Goal: Task Accomplishment & Management: Manage account settings

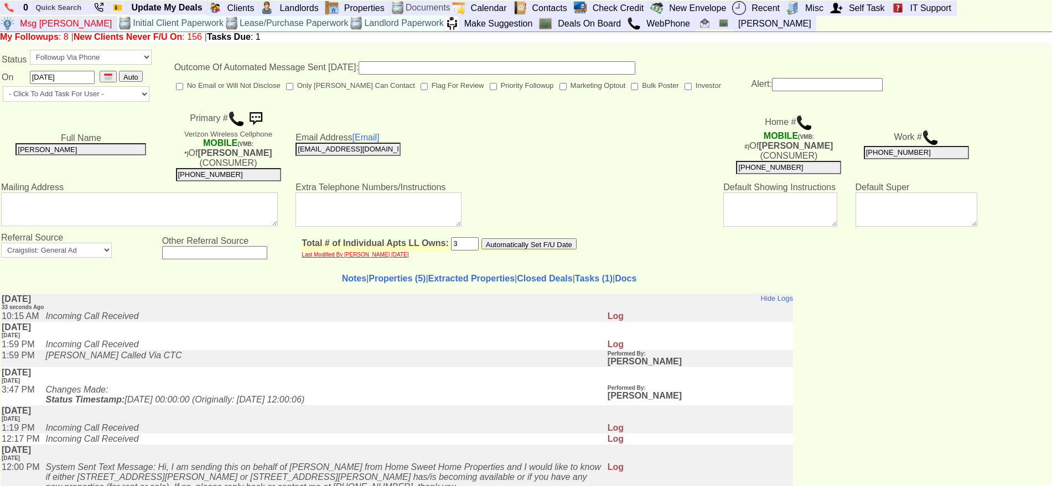
click at [231, 112] on img at bounding box center [236, 119] width 17 height 17
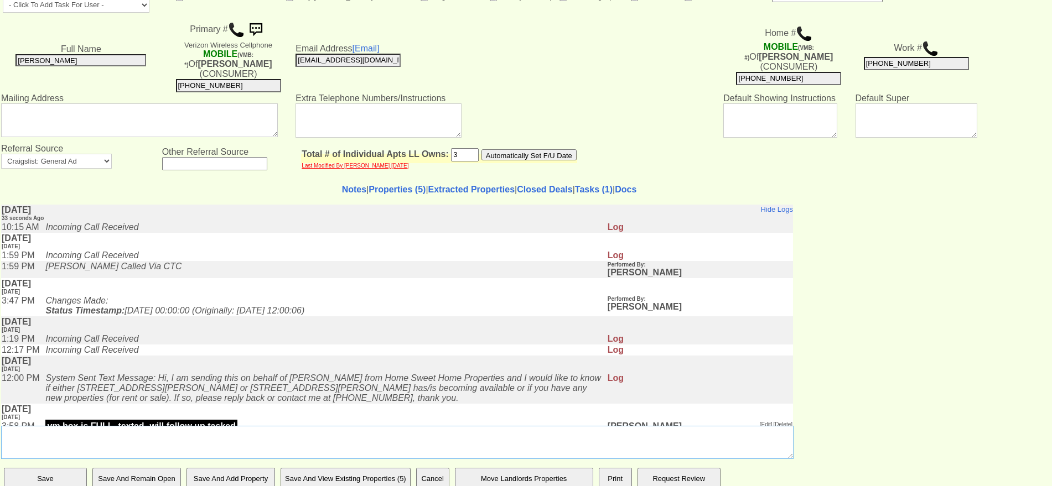
click at [493, 434] on textarea "Insert New Landlord Note Here" at bounding box center [397, 442] width 792 height 33
type textarea "ll called me to set up showing i told him"
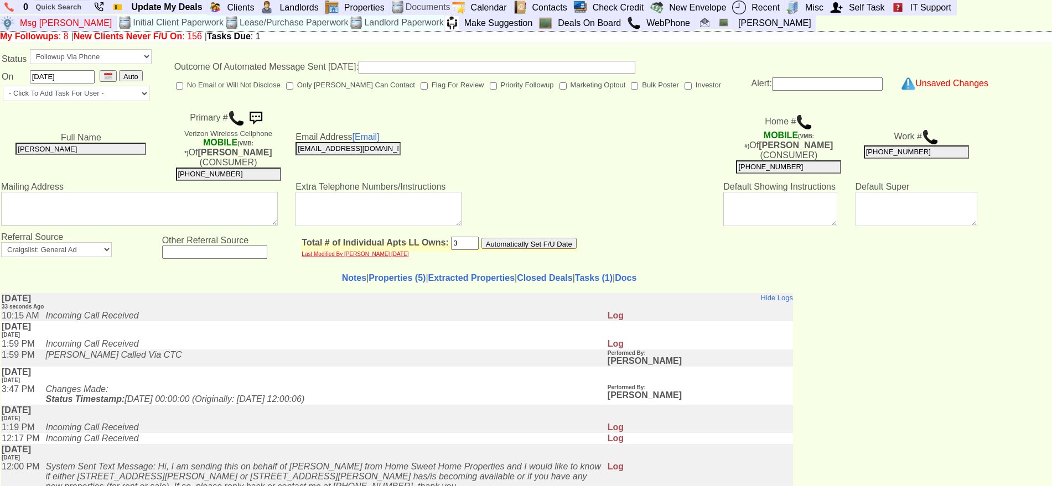
scroll to position [0, 0]
click at [55, 10] on input "text" at bounding box center [61, 8] width 55 height 14
click at [82, 7] on input "1035 old post" at bounding box center [61, 8] width 55 height 14
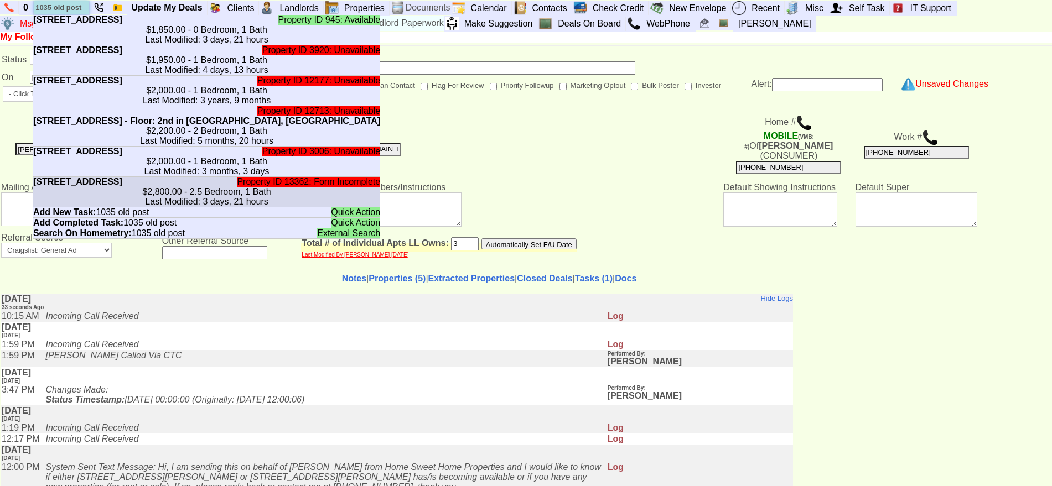
type input "1035 old post"
click at [173, 207] on center "$2,800.00 - 2.5 Bedroom, 1 Bath Last Modified: 3 days, 21 hours" at bounding box center [206, 197] width 347 height 20
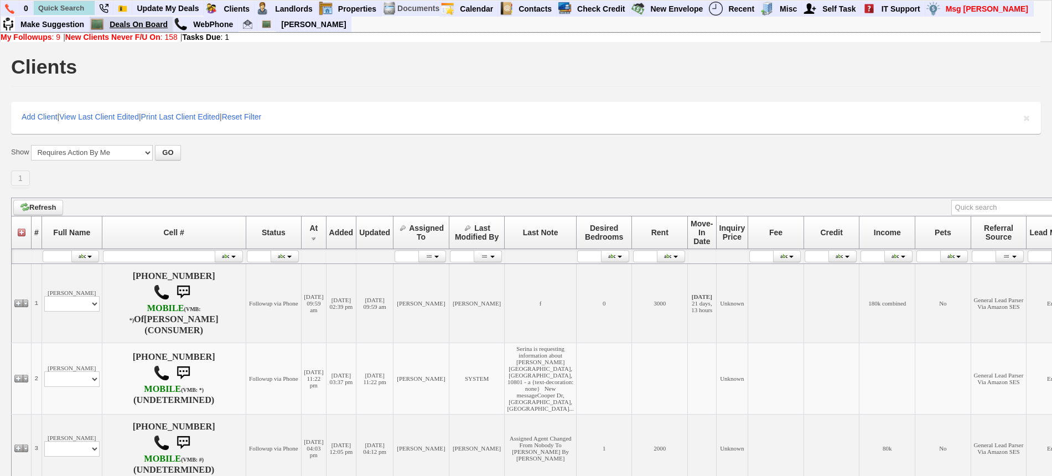
click at [148, 28] on link "Deals On Board" at bounding box center [139, 24] width 68 height 14
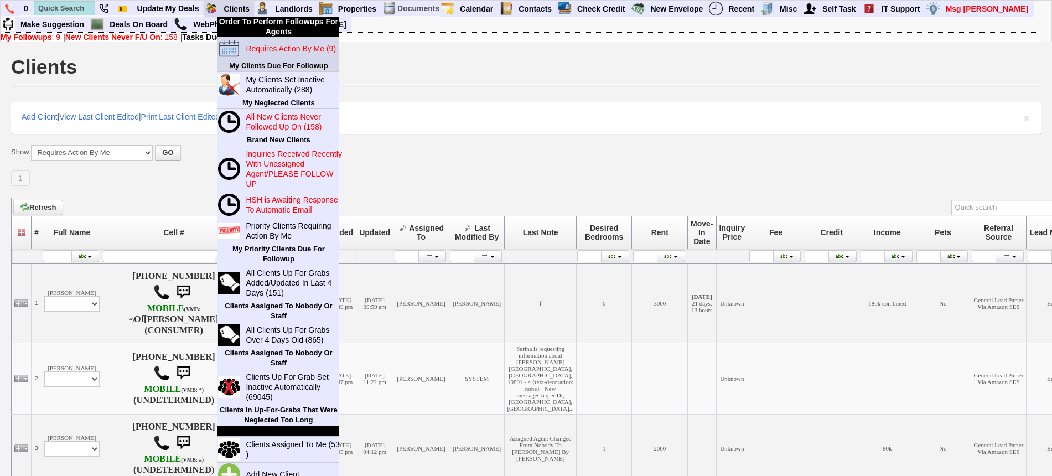
click at [261, 44] on blink "Requires Action By Me (9)" at bounding box center [291, 48] width 90 height 9
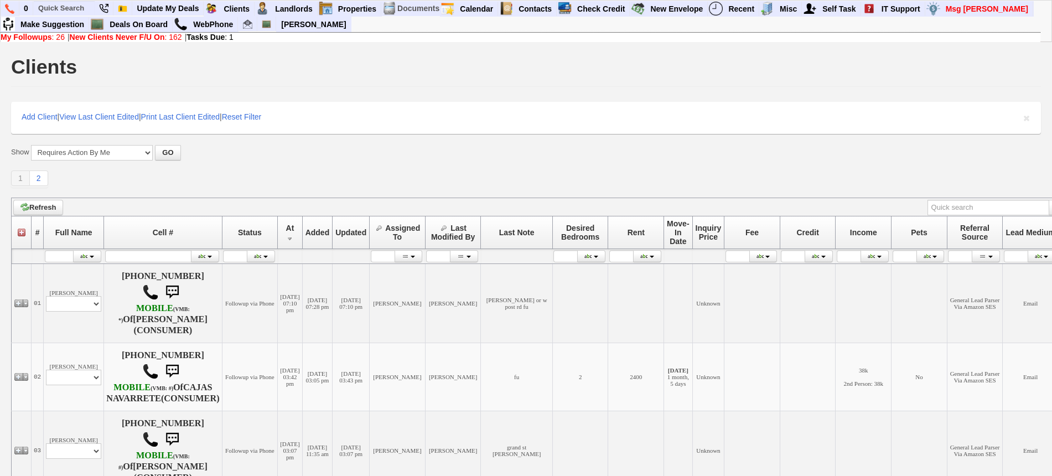
click at [398, 161] on div "Show All My Clients Set Inactive Automatically --------------------------------…" at bounding box center [526, 166] width 1030 height 43
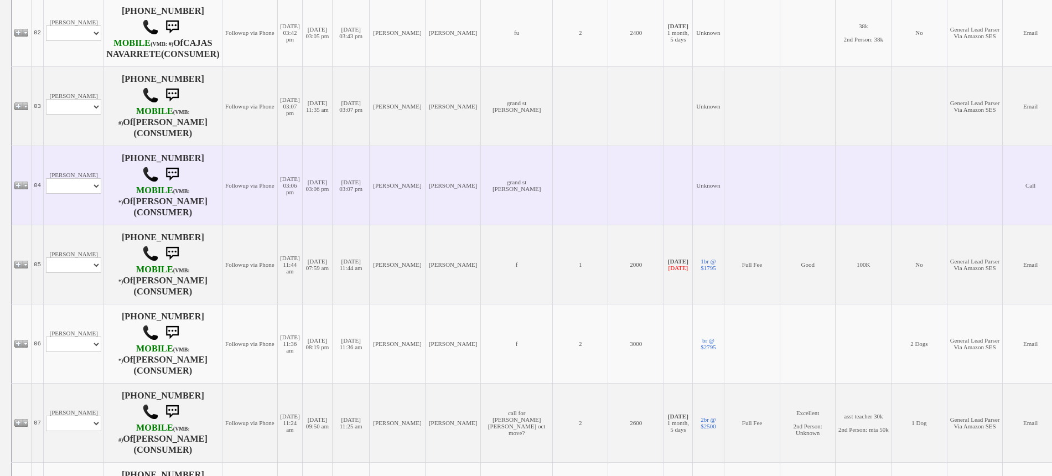
scroll to position [346, 0]
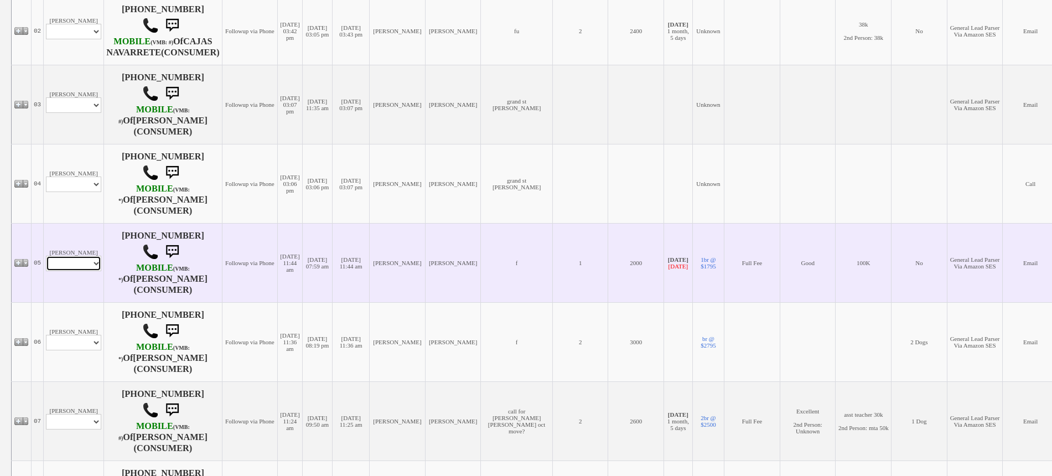
click at [63, 271] on select "Profile Edit Print Email Externally (Will Not Be Tracked In CRM) Closed Deals" at bounding box center [73, 263] width 55 height 15
select select "ChangeURL,/crm/custom/edit_client_form.php?redirect=%2Fcrm%2Fclients.php&id=700…"
click at [46, 271] on select "Profile Edit Print Email Externally (Will Not Be Tracked In CRM) Closed Deals" at bounding box center [73, 263] width 55 height 15
select select
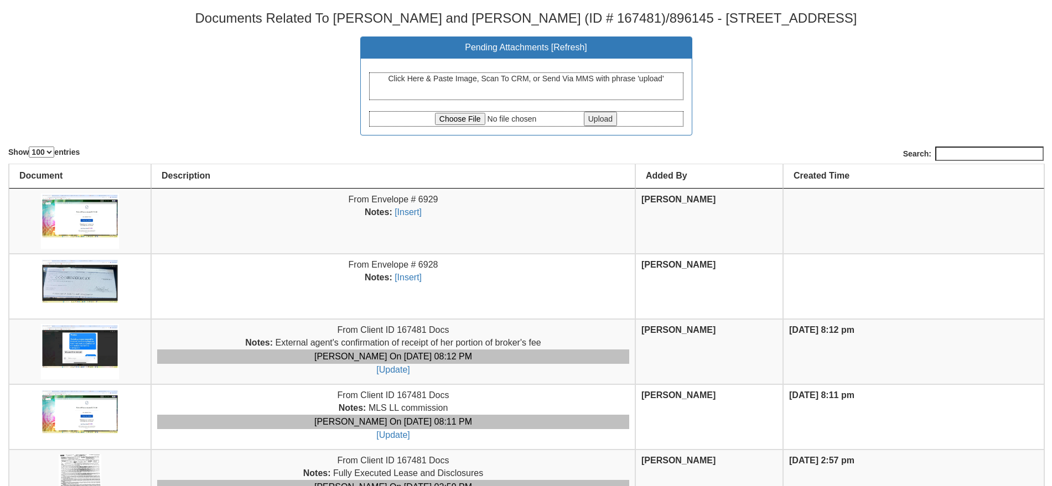
select select "100"
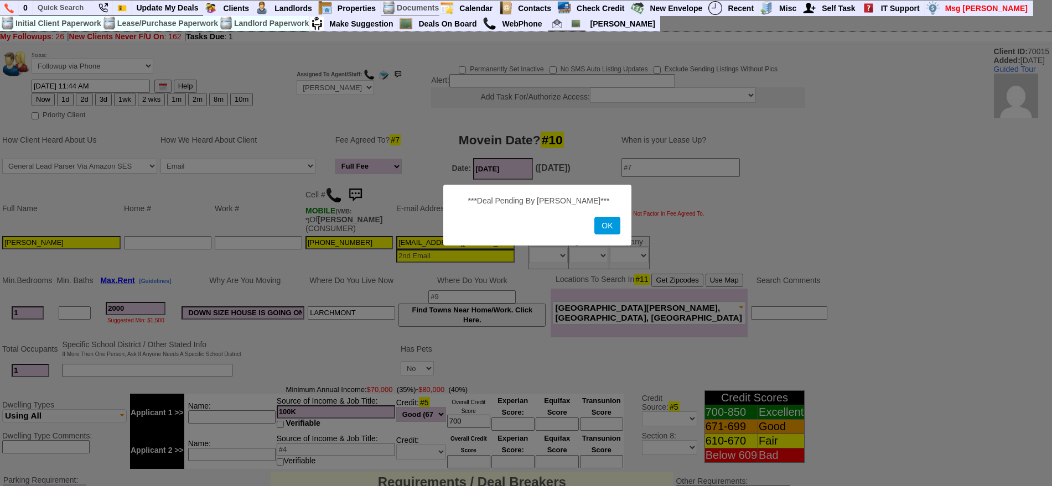
click at [615, 229] on button "OK" at bounding box center [606, 226] width 25 height 18
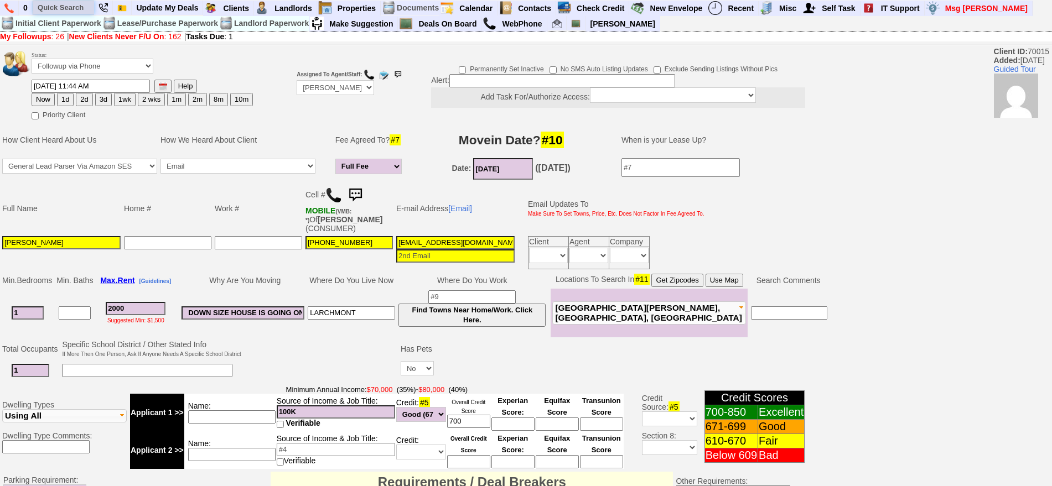
click at [75, 6] on input "text" at bounding box center [63, 8] width 61 height 14
paste input "[PHONE_NUMBER]"
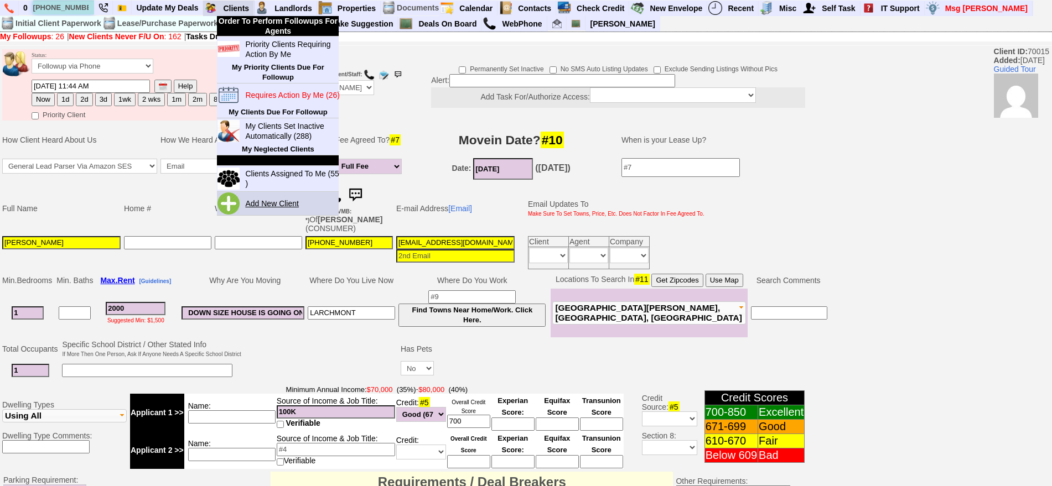
type input "914-619-8741"
click at [283, 205] on link "Add New Client" at bounding box center [276, 203] width 71 height 14
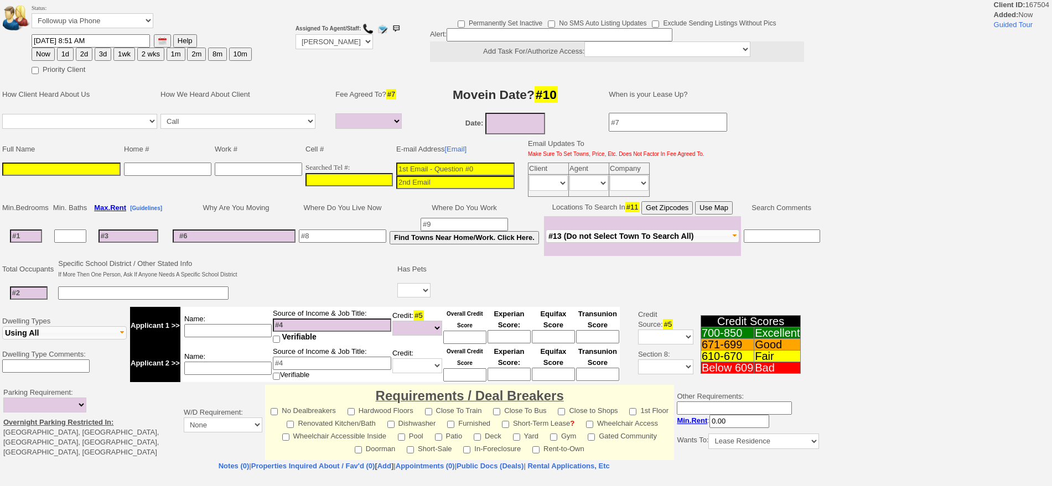
select select
click at [423, 174] on input at bounding box center [455, 169] width 118 height 13
paste input "[PHONE_NUMBER]"
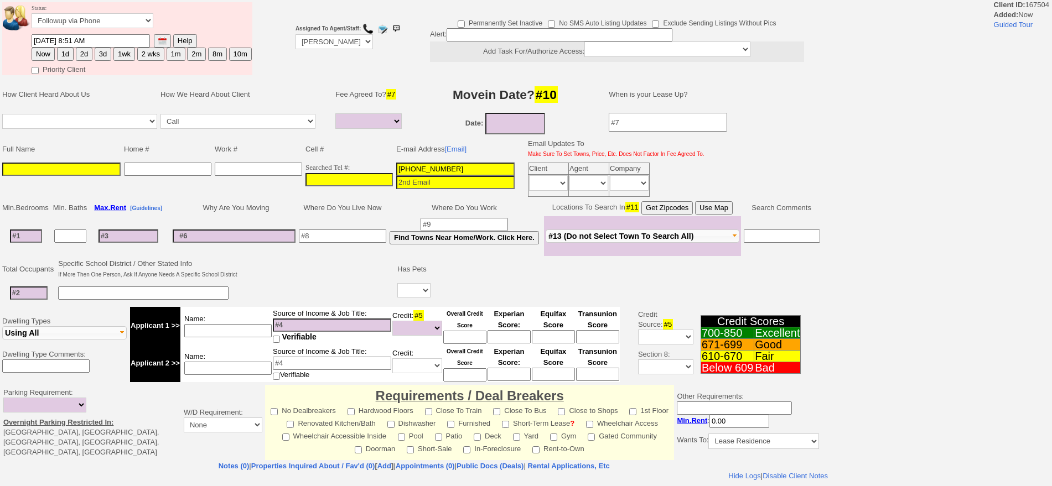
type input "[PHONE_NUMBER]"
click at [366, 177] on input "___-___-____" at bounding box center [348, 179] width 87 height 13
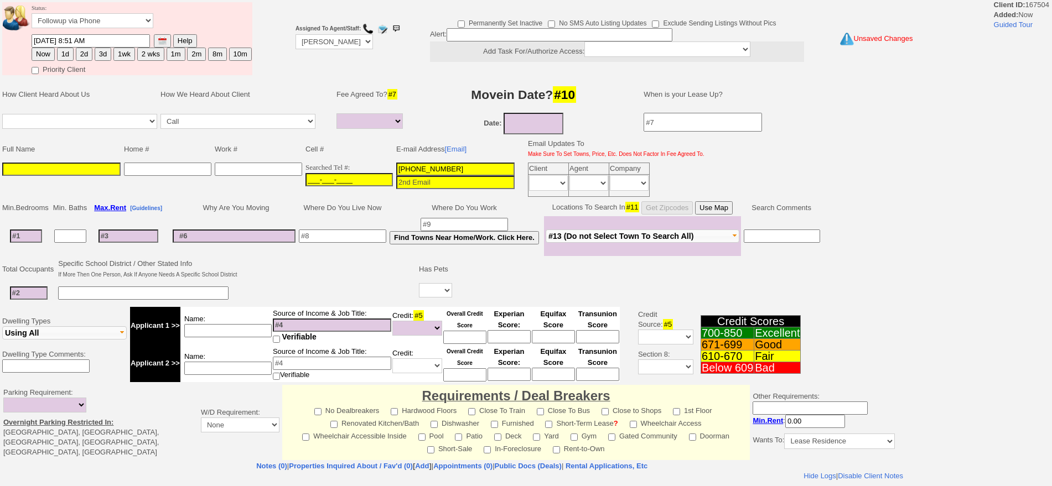
paste input "[PHONE_NUMBER]"
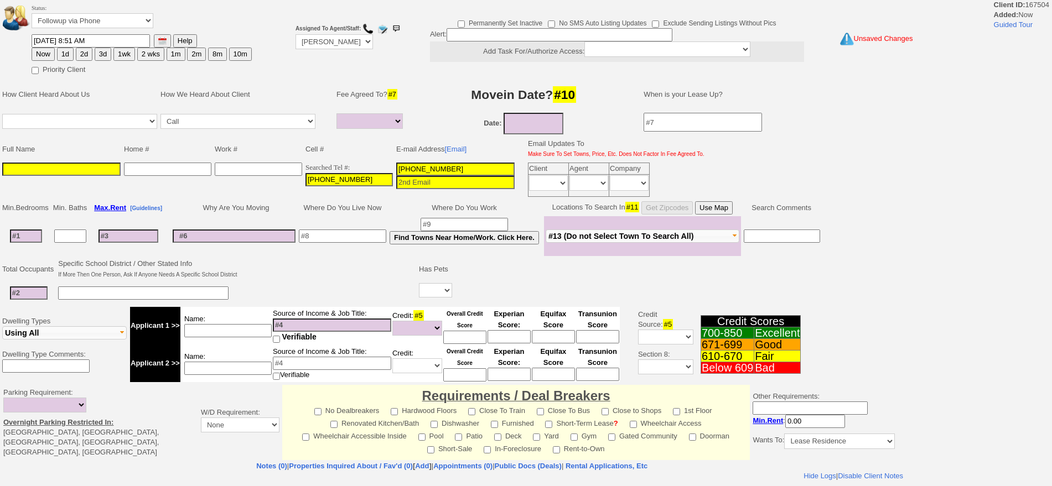
type input "[PHONE_NUMBER]"
click at [443, 171] on input "[PHONE_NUMBER]" at bounding box center [455, 169] width 118 height 13
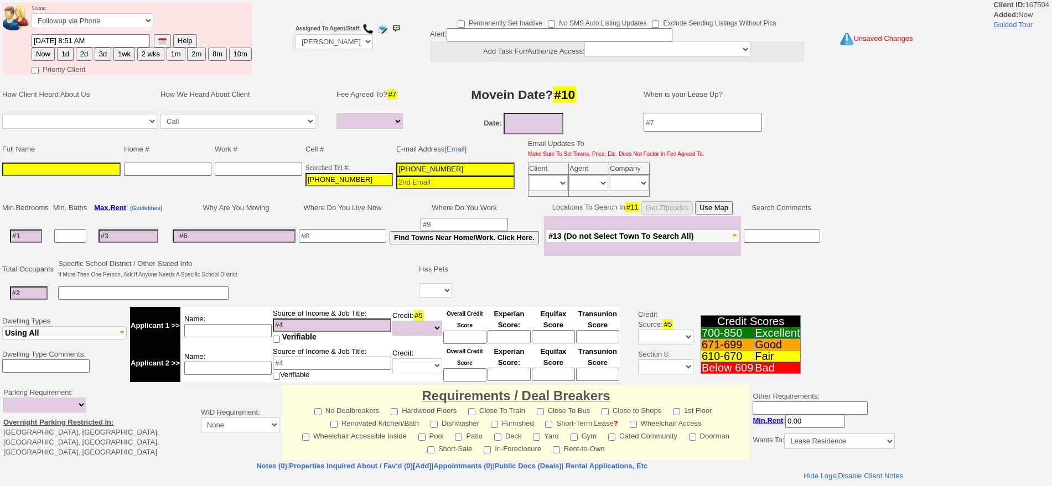
drag, startPoint x: 456, startPoint y: 169, endPoint x: 305, endPoint y: 87, distance: 171.8
click at [315, 164] on tbody "Status: Followup via Phone Followup via Email Followup When Section 8 Property …" at bounding box center [452, 361] width 904 height 723
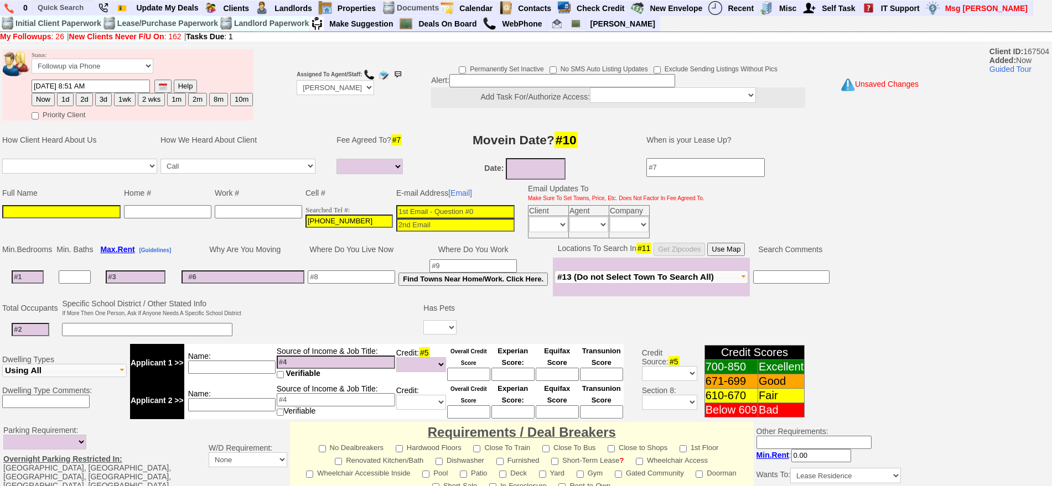
click at [97, 213] on input at bounding box center [61, 211] width 118 height 13
paste input "[PERSON_NAME]"
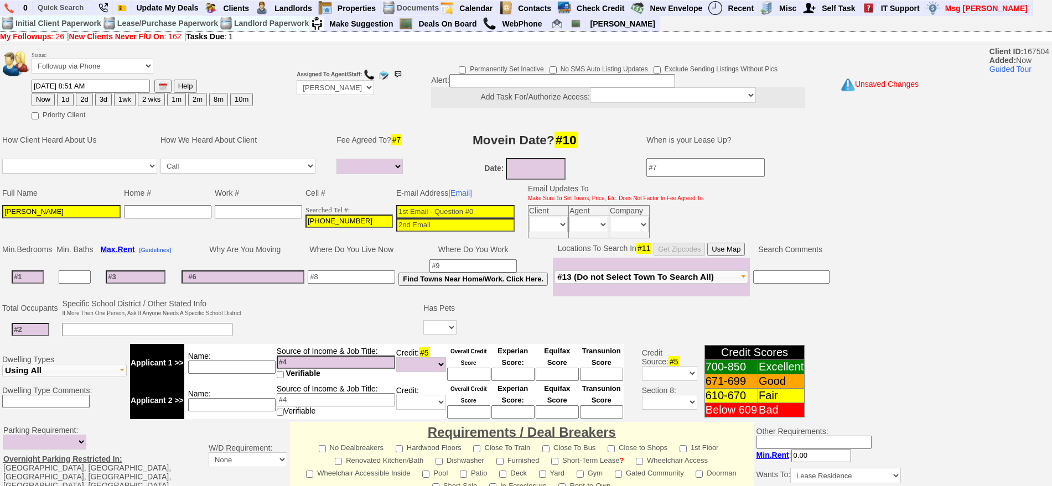
scroll to position [279, 0]
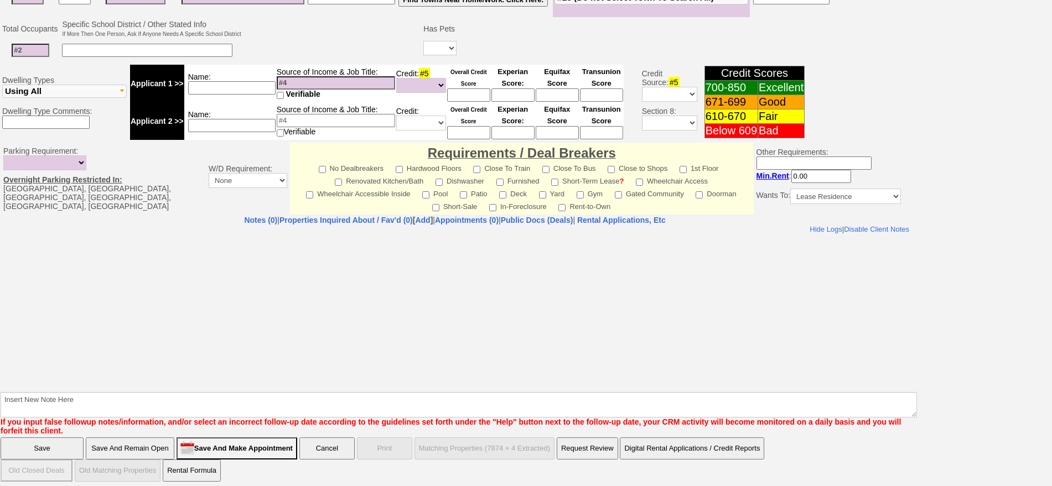
type input "Arysbel Rosa Santana"
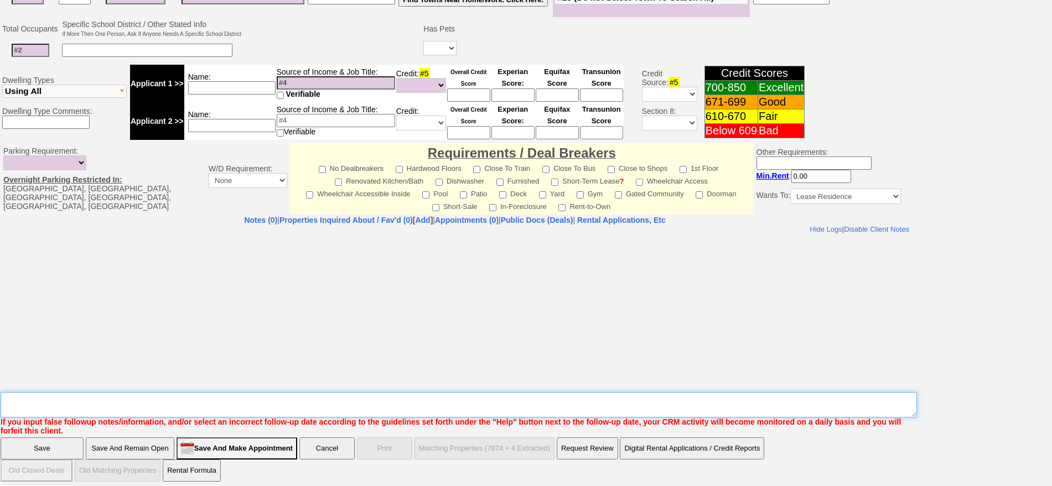
click at [467, 405] on textarea "Insert New Note Here" at bounding box center [459, 404] width 916 height 25
type textarea "stonelea ld fu"
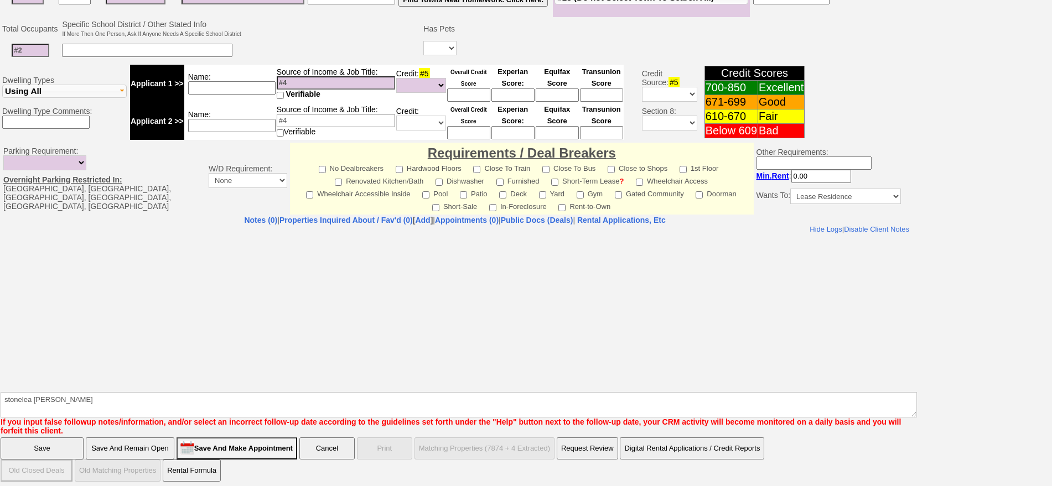
click input "Save" at bounding box center [42, 449] width 83 height 22
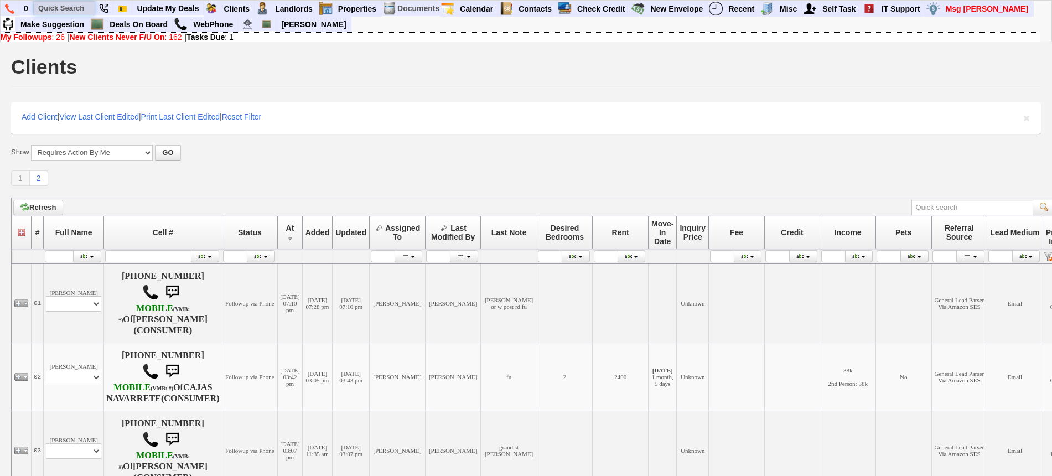
click at [65, 7] on input "text" at bounding box center [64, 8] width 61 height 14
paste input "(917) 995-1816"
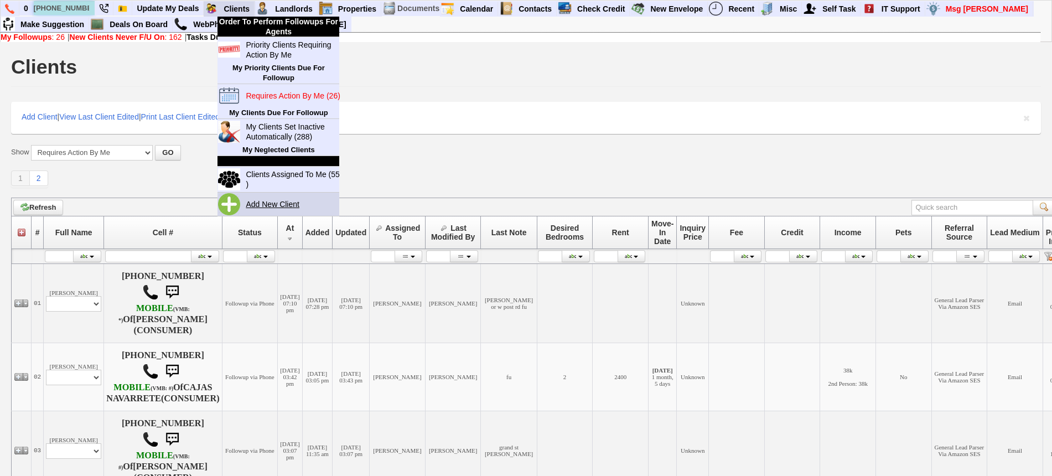
type input "(917) 995-1816"
click at [279, 200] on link "Add New Client" at bounding box center [276, 204] width 71 height 14
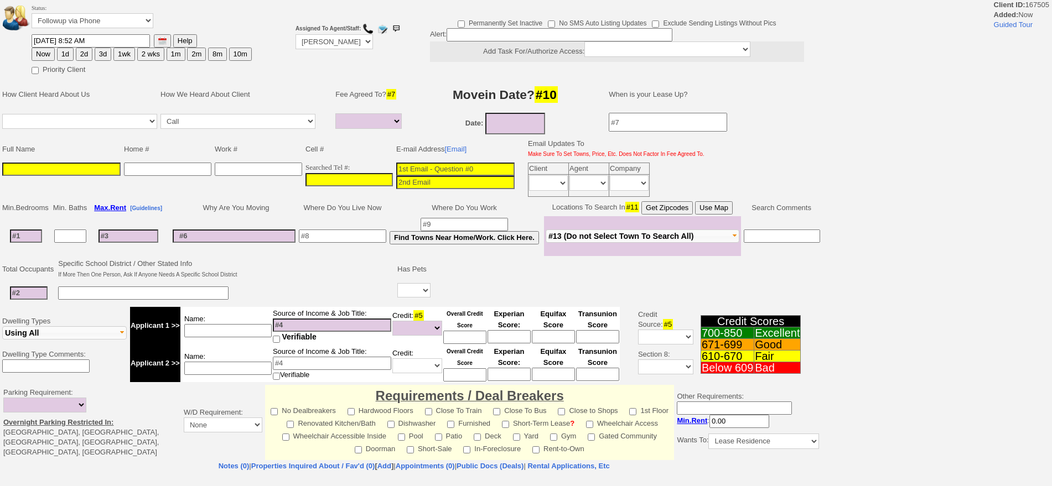
select select
click at [338, 180] on input "___-___-____" at bounding box center [348, 179] width 87 height 13
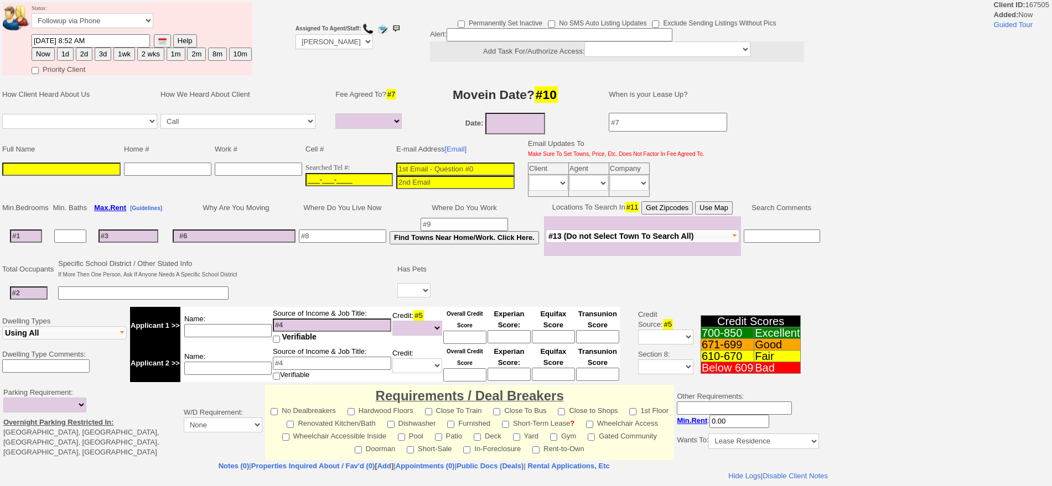
paste input "[PHONE_NUMBER]"
type input "[PHONE_NUMBER]"
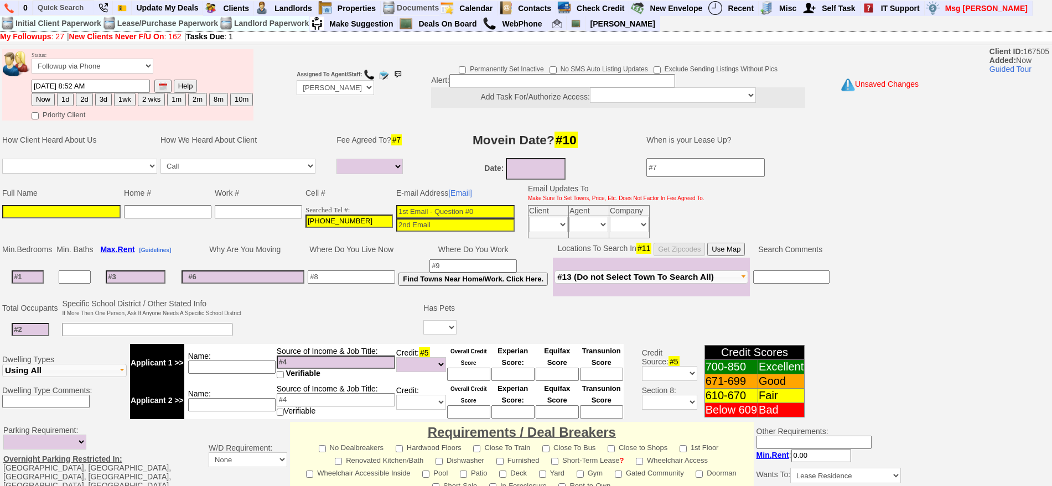
click at [93, 214] on input at bounding box center [61, 211] width 118 height 13
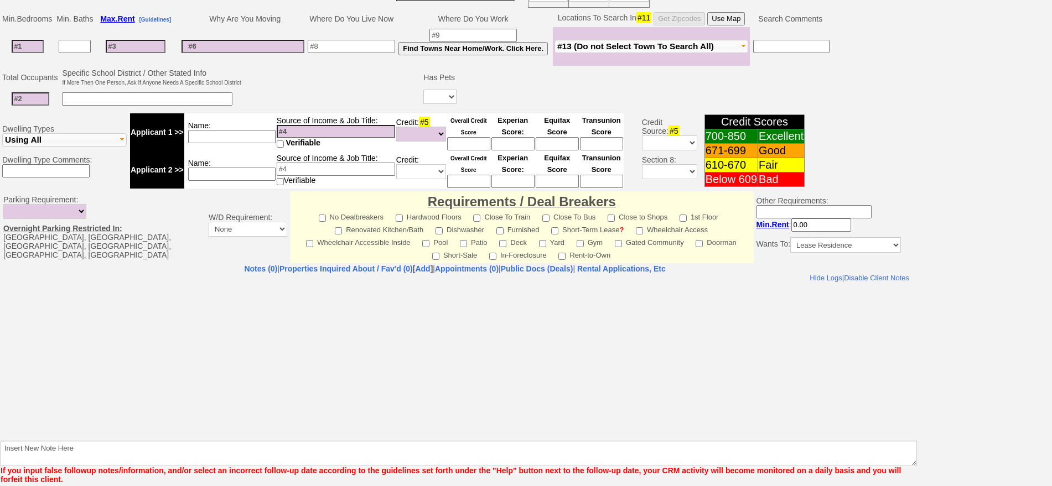
scroll to position [279, 0]
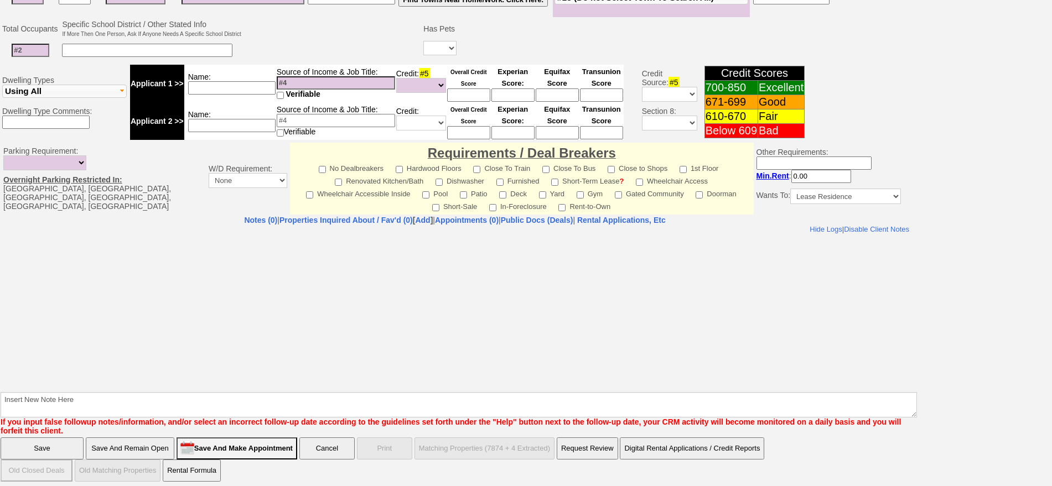
type input "Sharee MOnro?"
click at [494, 386] on b "Insert New Note Here If you input false followup notes/information, and/or sele…" at bounding box center [459, 409] width 916 height 52
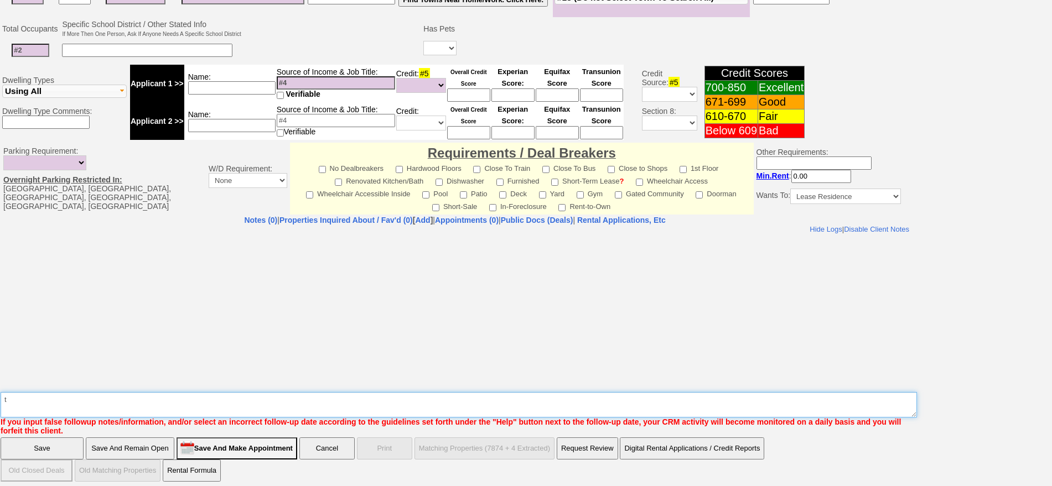
click at [499, 393] on textarea "Insert New Note Here" at bounding box center [459, 404] width 916 height 25
type textarea "townhouse 2 bed 1 bath new rochelle"
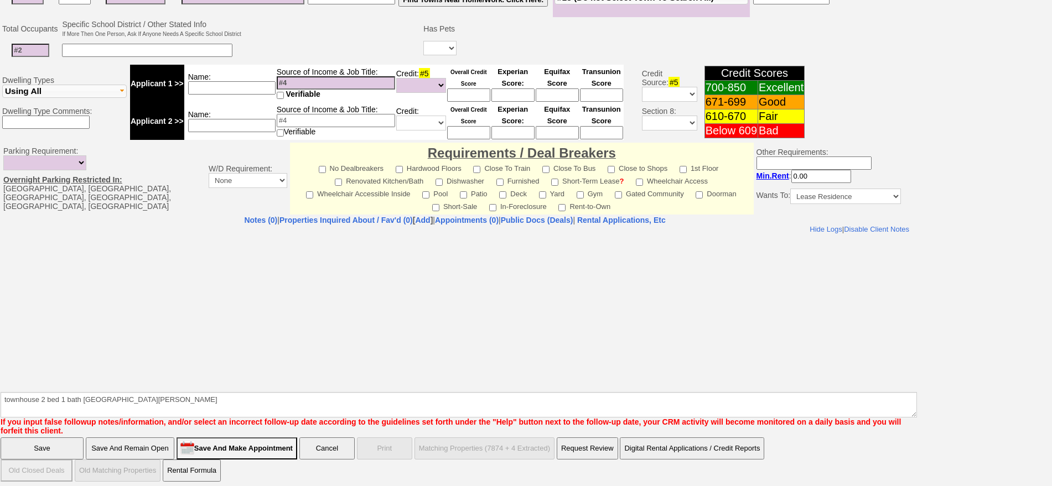
click input "Save" at bounding box center [42, 449] width 83 height 22
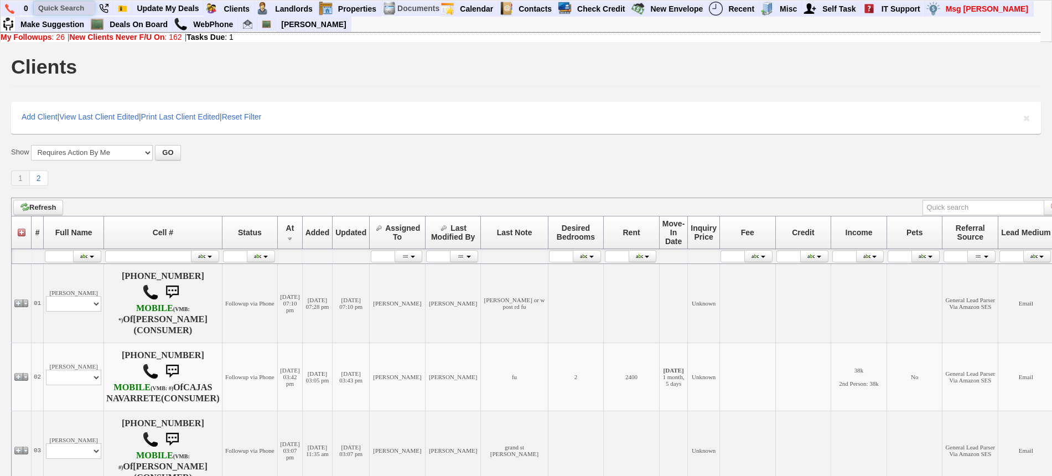
click at [74, 8] on input "text" at bounding box center [64, 8] width 61 height 14
paste input "518-242-0135"
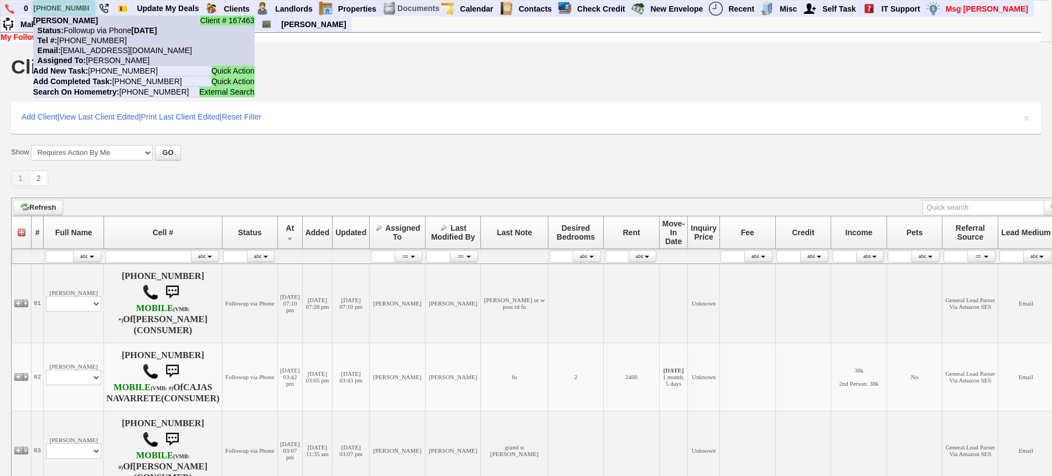
type input "518-242-0135"
click at [91, 20] on b "Jenna Batchelder" at bounding box center [65, 20] width 65 height 9
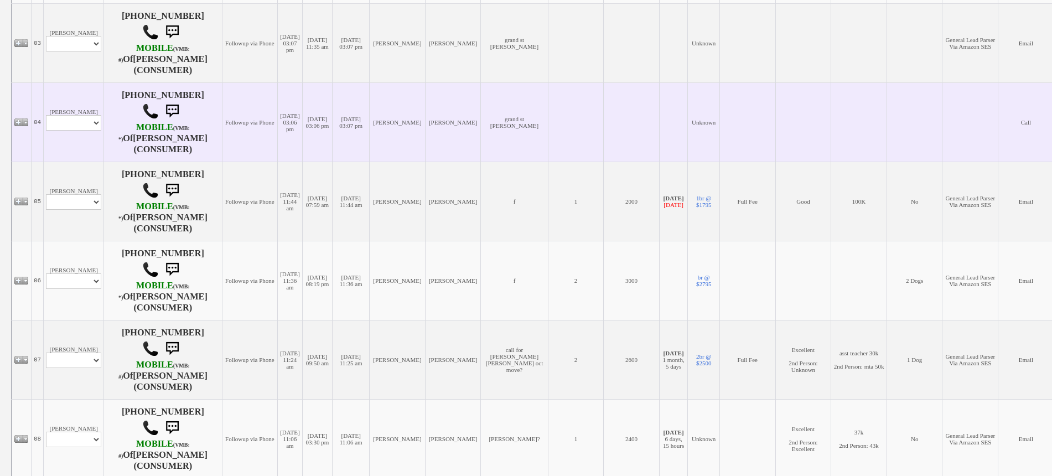
scroll to position [484, 0]
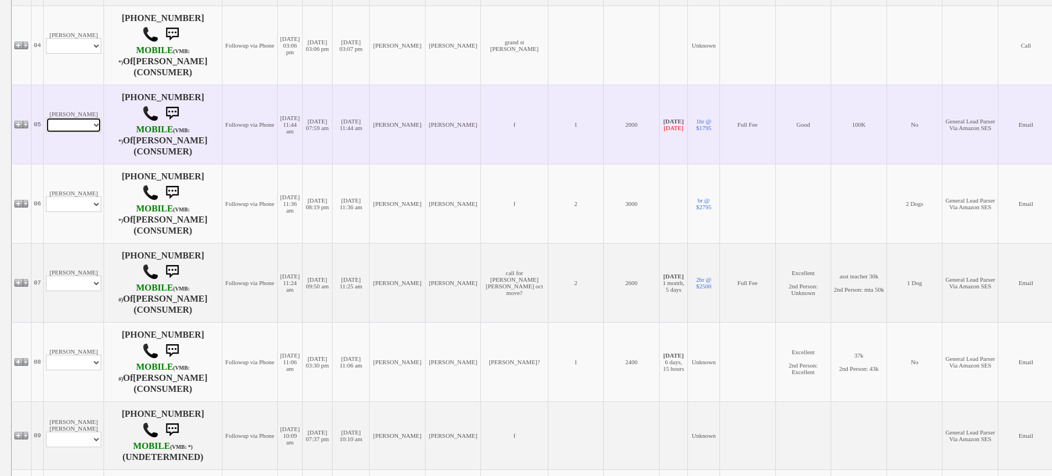
click at [79, 133] on select "Profile Edit Print Email Externally (Will Not Be Tracked In CRM) Closed Deals" at bounding box center [73, 124] width 55 height 15
select select "ChangeURL,/crm/custom/edit_client_form.php?redirect=%2Fcrm%2Fclients.php&id=700…"
click at [46, 133] on select "Profile Edit Print Email Externally (Will Not Be Tracked In CRM) Closed Deals" at bounding box center [73, 124] width 55 height 15
select select
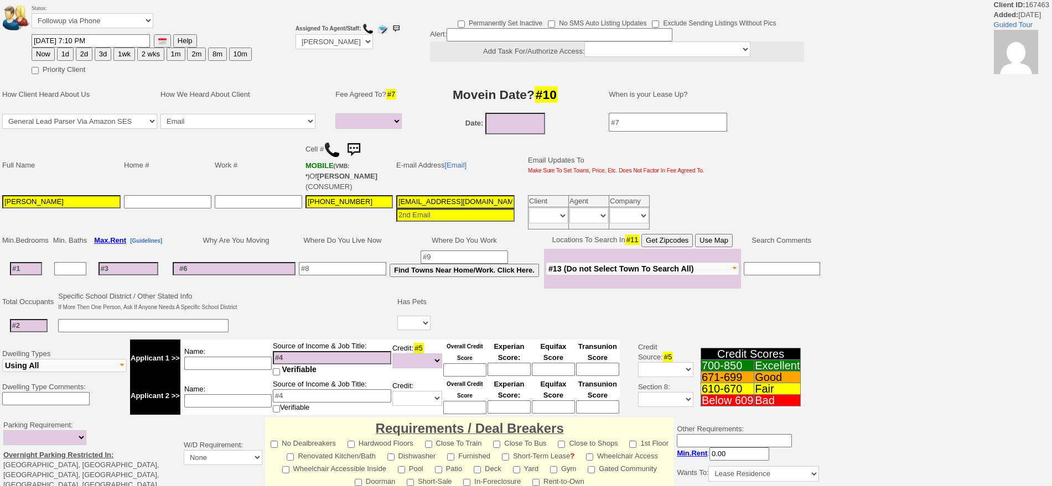
select select
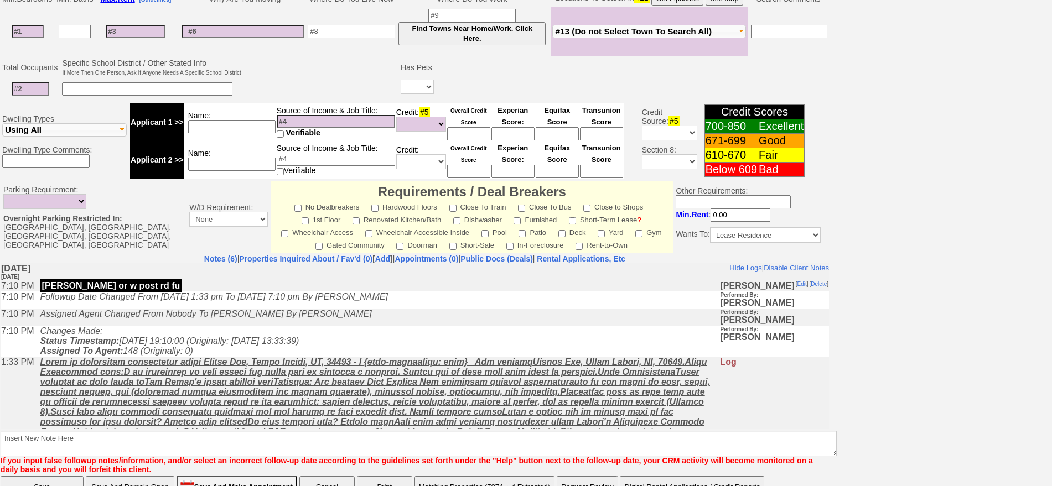
scroll to position [322, 0]
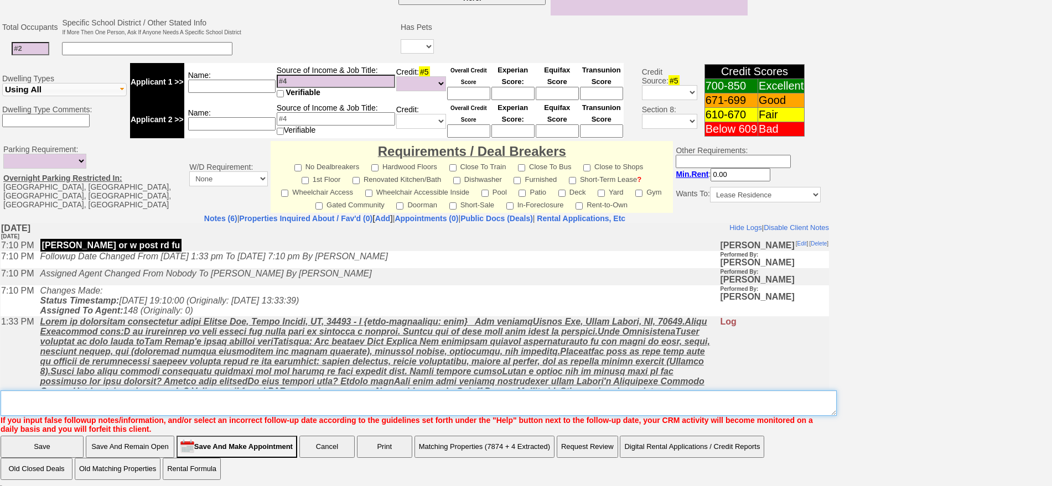
click at [279, 409] on textarea "Insert New Note Here" at bounding box center [419, 403] width 836 height 25
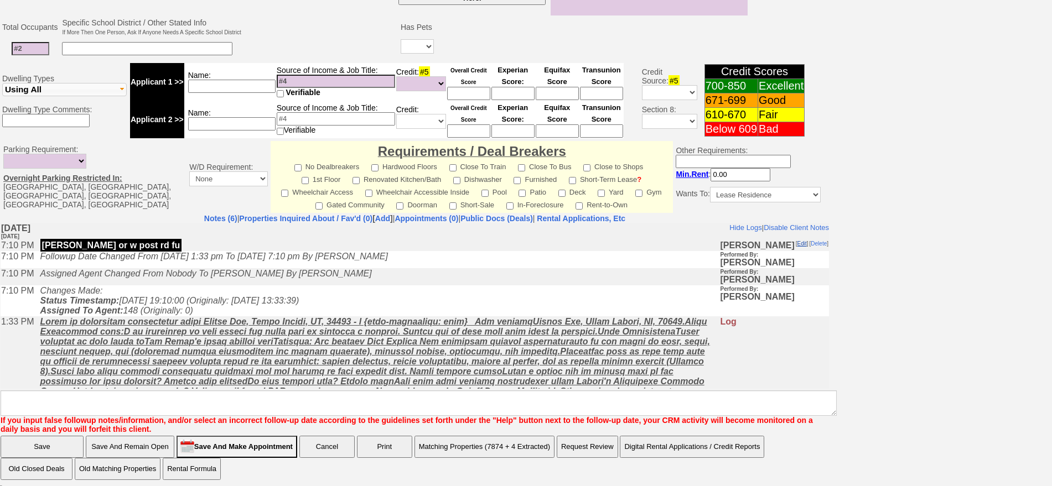
click at [797, 243] on link "Edit" at bounding box center [801, 243] width 9 height 6
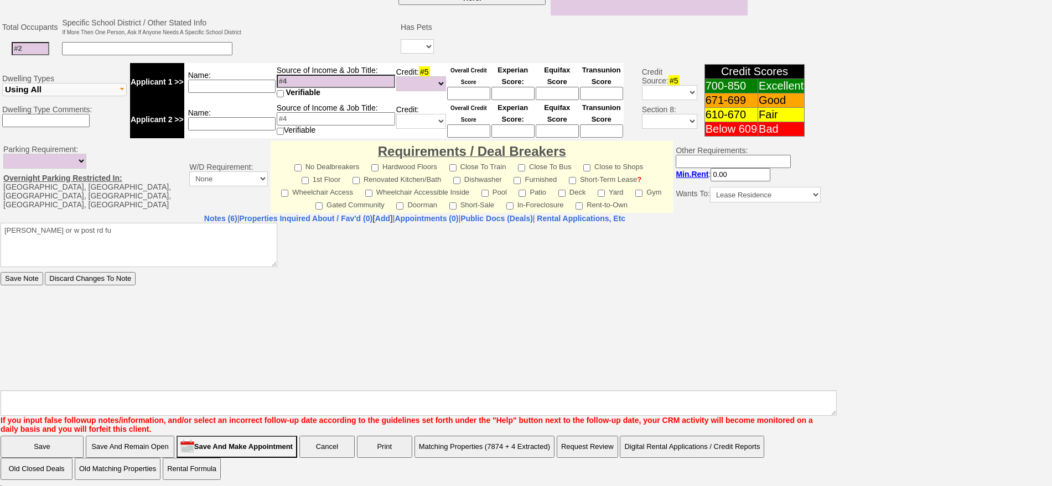
scroll to position [0, 0]
click at [200, 237] on textarea "custis or w post rd fu" at bounding box center [139, 244] width 277 height 44
type textarea "custis or w post rd fu or chateau rive"
click at [1, 272] on input "Save Note" at bounding box center [22, 278] width 43 height 13
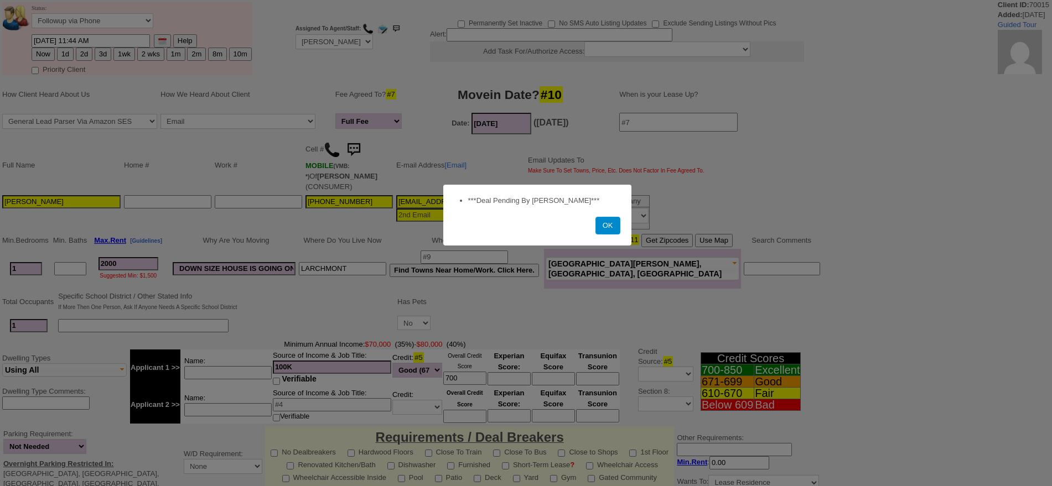
click at [608, 222] on button "OK" at bounding box center [607, 226] width 25 height 18
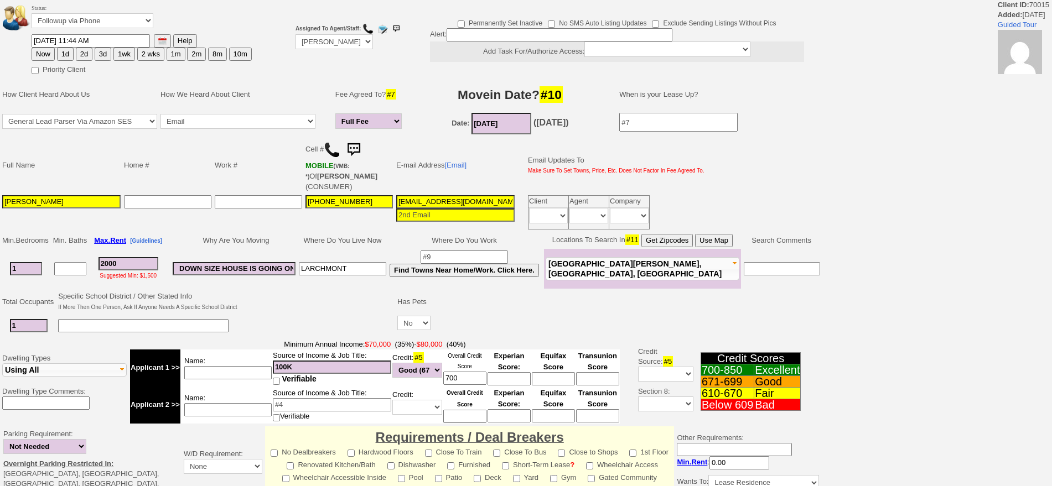
click at [90, 54] on button "2d" at bounding box center [84, 54] width 17 height 13
type input "[DATE] 08:56 AM"
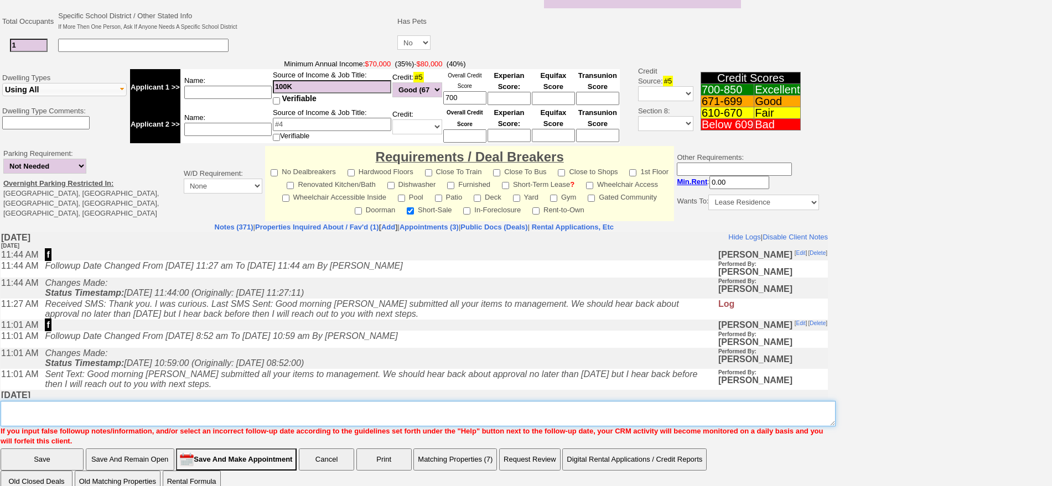
click at [605, 401] on textarea "Insert New Note Here" at bounding box center [418, 413] width 835 height 25
type textarea "f"
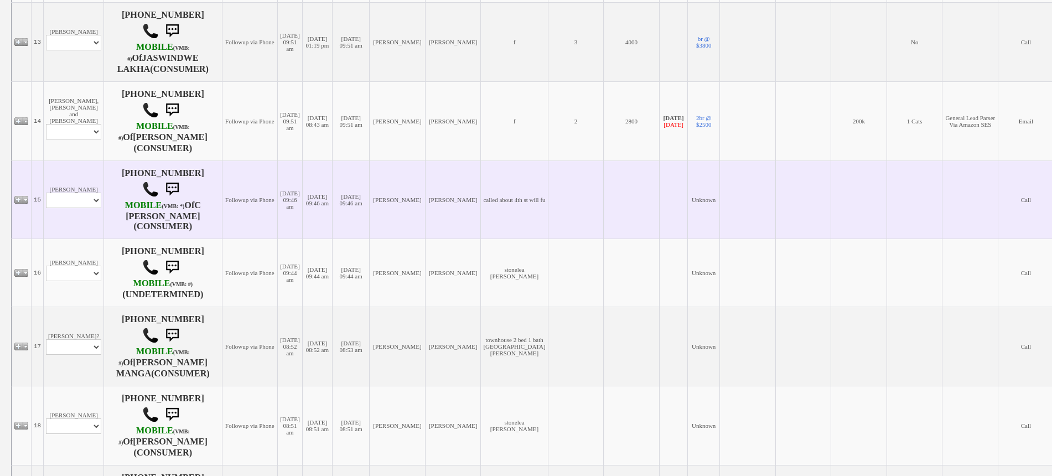
scroll to position [1176, 0]
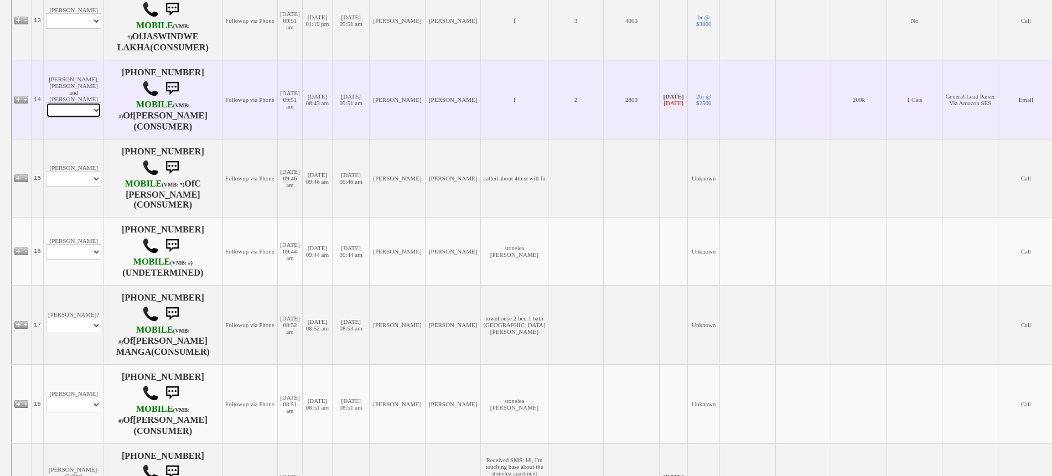
click at [74, 118] on select "Profile Edit Print Email Externally (Will Not Be Tracked In CRM) Closed Deals" at bounding box center [73, 109] width 55 height 15
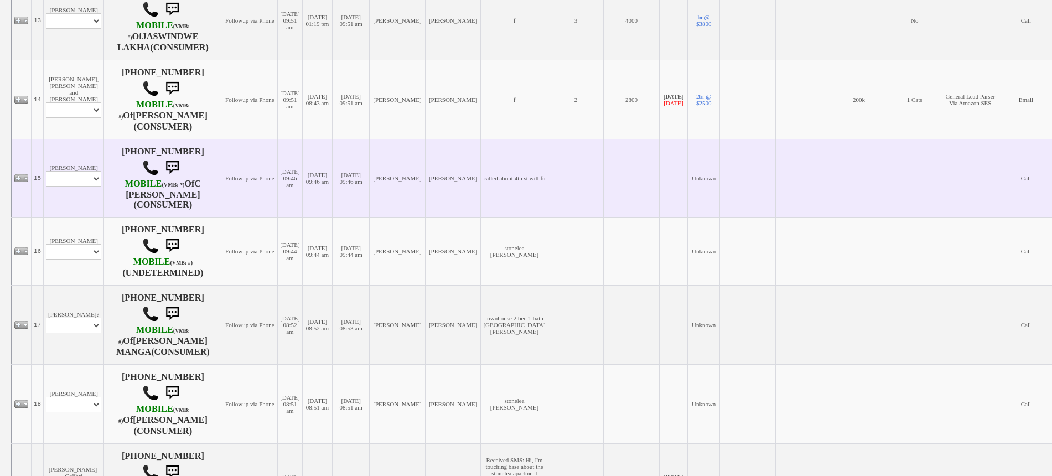
click at [324, 198] on td "[DATE] 09:46 am" at bounding box center [317, 178] width 30 height 78
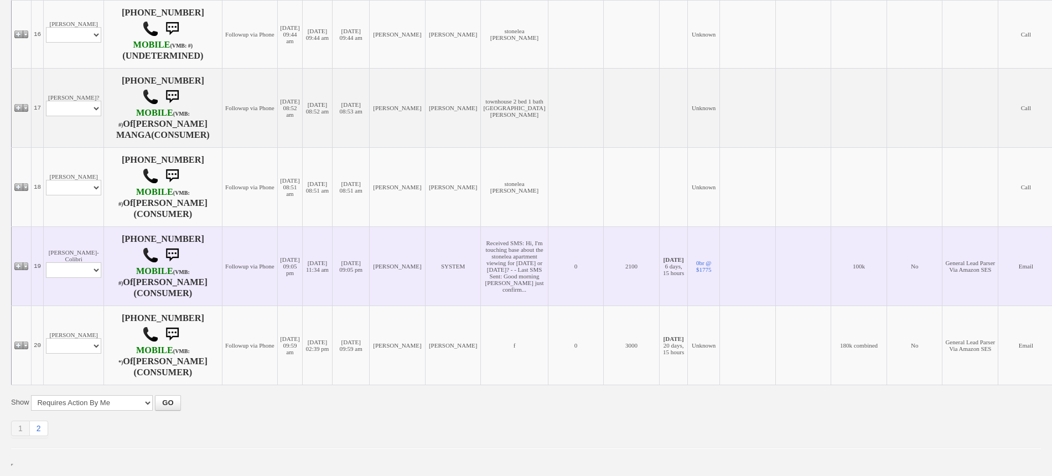
scroll to position [1483, 0]
click at [72, 262] on select "Profile Edit Print Email Externally (Will Not Be Tracked In CRM) Closed Deals" at bounding box center [73, 269] width 55 height 15
select select "ChangeURL,/crm/custom/edit_client_form.php?redirect=%2Fcrm%2Fclients.php&id=165…"
click at [46, 262] on select "Profile Edit Print Email Externally (Will Not Be Tracked In CRM) Closed Deals" at bounding box center [73, 269] width 55 height 15
select select
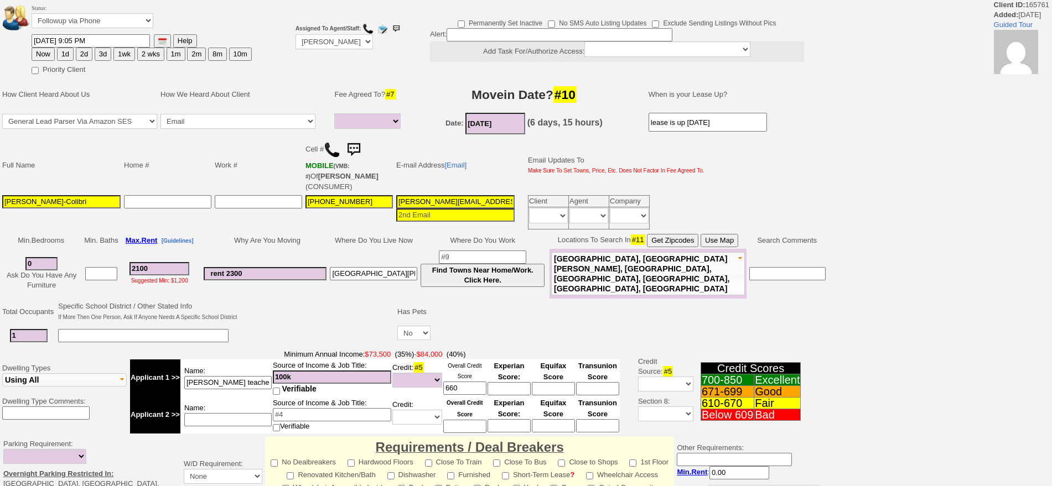
select select
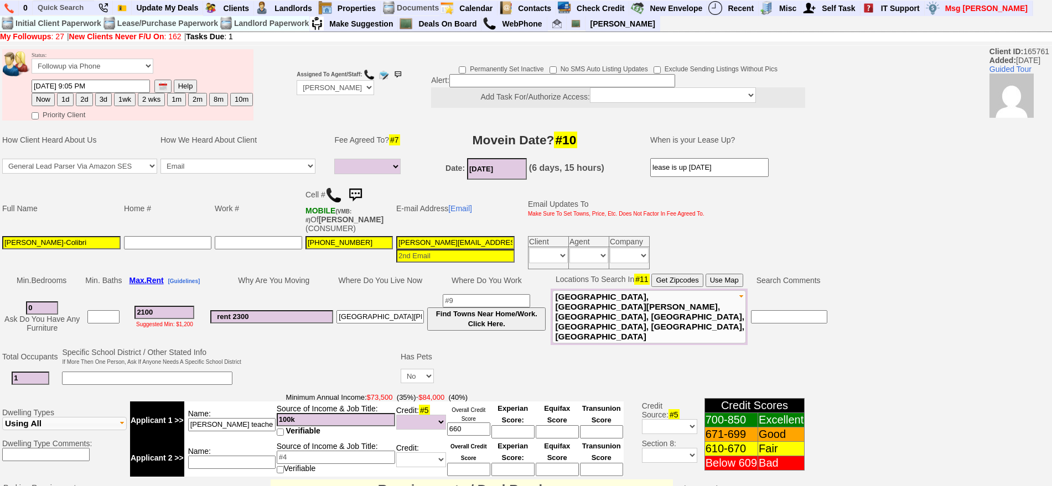
click at [357, 191] on img at bounding box center [355, 195] width 22 height 22
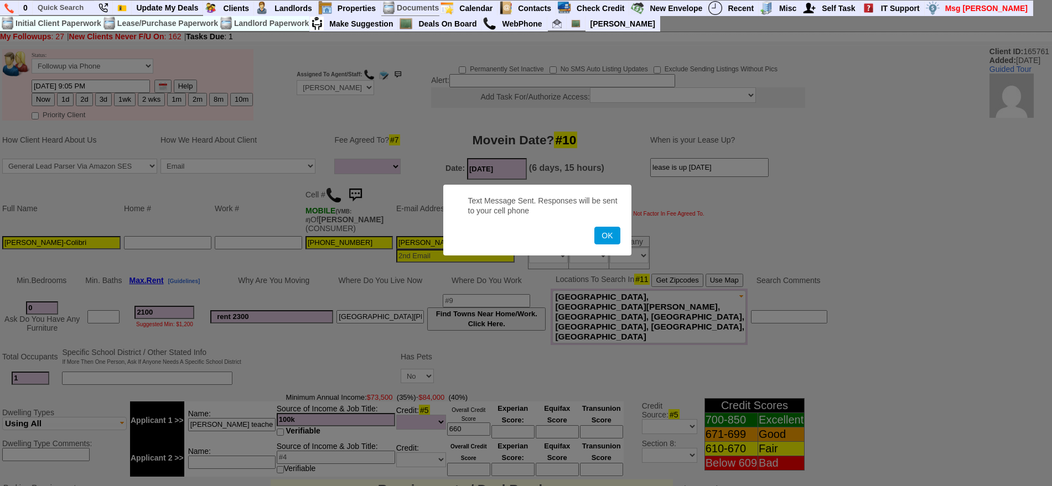
click at [594, 227] on button "OK" at bounding box center [606, 236] width 25 height 18
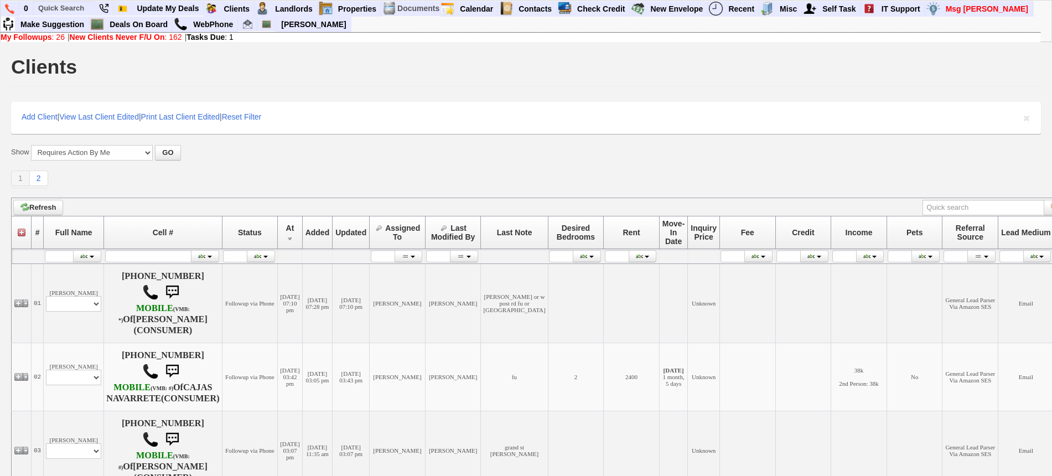
scroll to position [1447, 0]
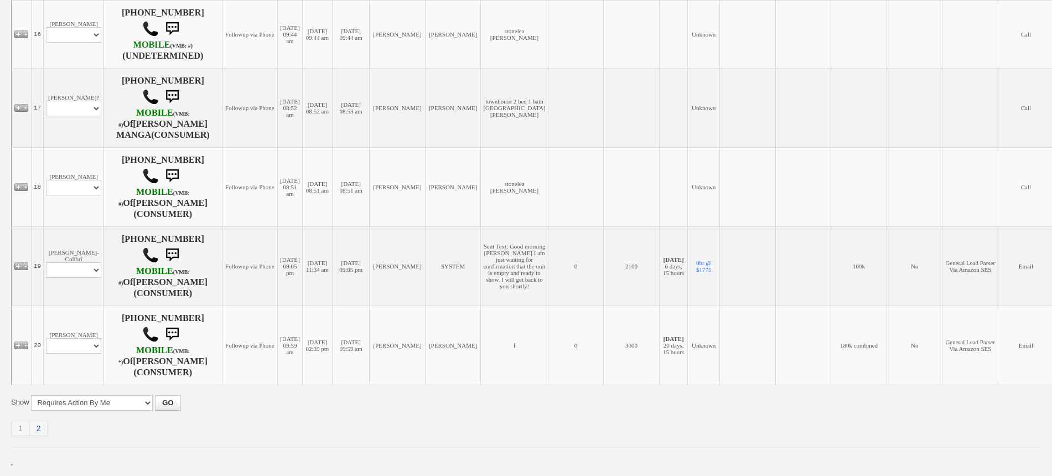
click at [48, 429] on link "2" at bounding box center [39, 428] width 18 height 15
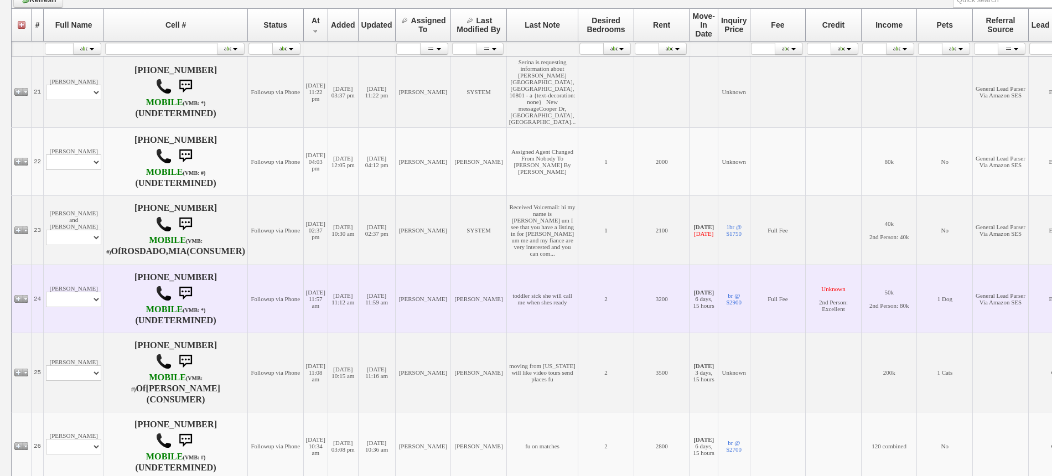
scroll to position [415, 0]
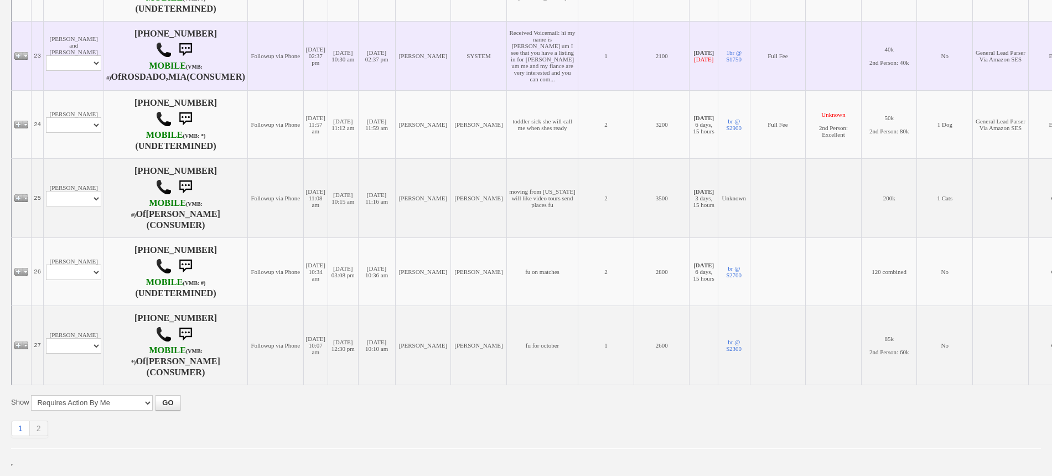
click at [66, 55] on td "Brayson Reyes and Mia Rosado Profile Edit Print Email Externally (Will Not Be T…" at bounding box center [74, 55] width 60 height 69
click at [71, 65] on select "Profile Edit Print Email Externally (Will Not Be Tracked In CRM) Closed Deals" at bounding box center [73, 62] width 55 height 15
select select "ChangeURL,/crm/custom/edit_client_form.php?redirect=%2Fcrm%2Fclients.php&id=145…"
click at [46, 58] on select "Profile Edit Print Email Externally (Will Not Be Tracked In CRM) Closed Deals" at bounding box center [73, 62] width 55 height 15
select select
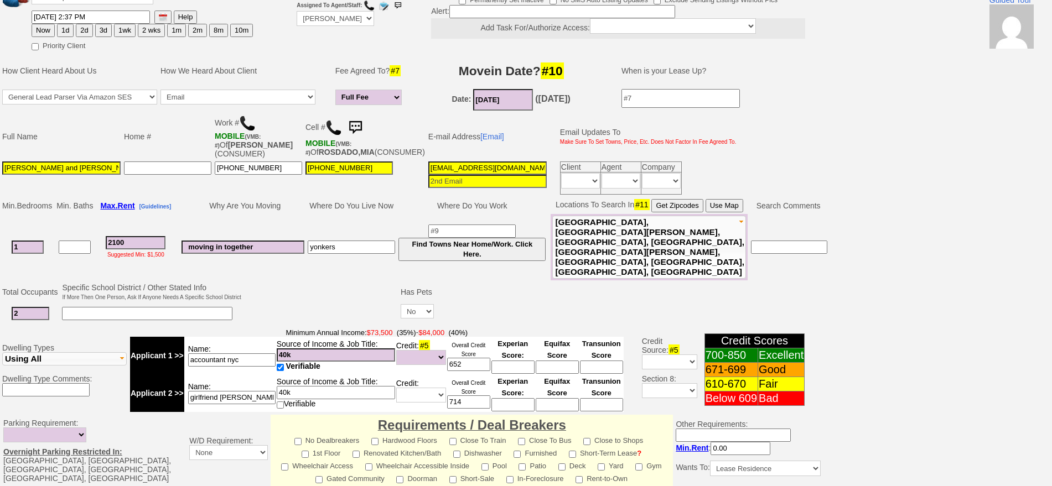
scroll to position [265, 0]
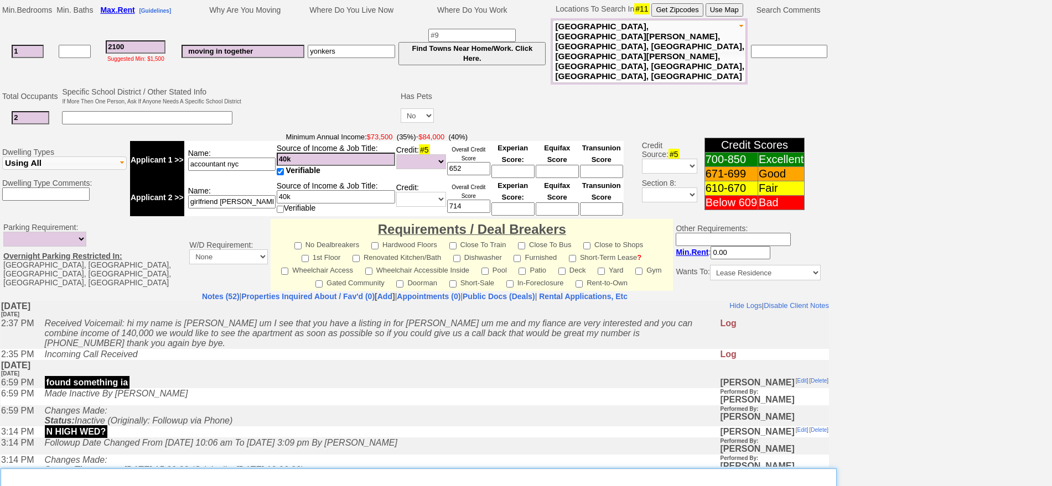
click at [360, 469] on textarea "Insert New Note Here" at bounding box center [419, 481] width 836 height 25
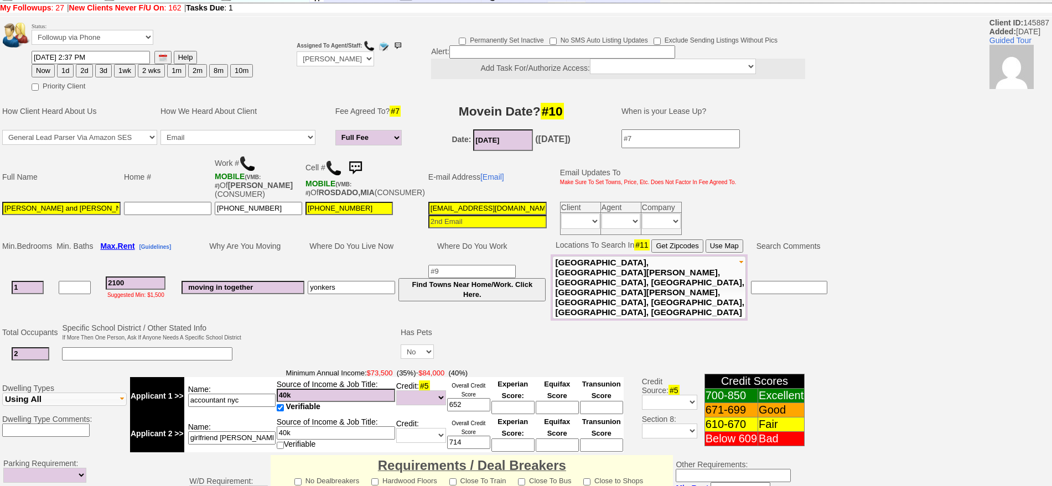
scroll to position [0, 0]
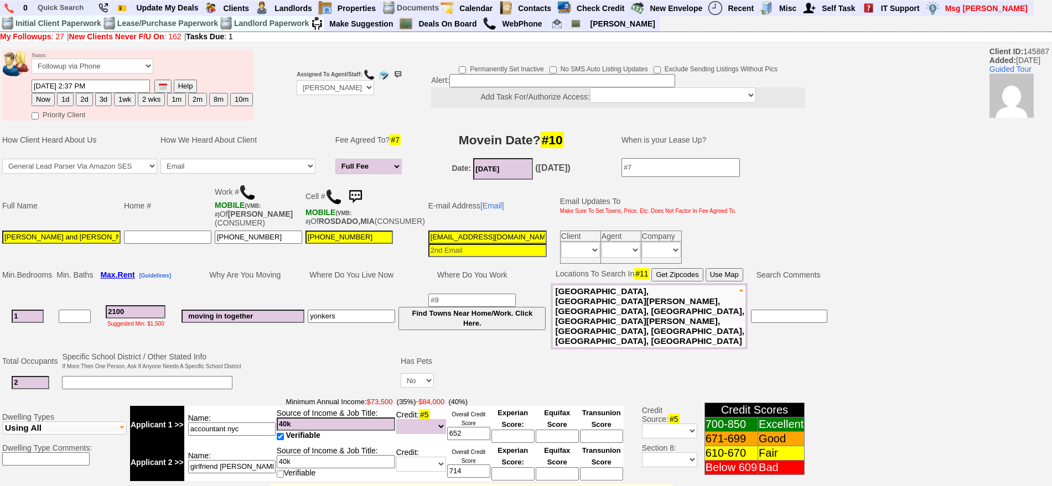
type textarea "called client sent txt from my cell because he is an old friend of mine ia unti…"
click at [115, 62] on select "Followup via Phone Followup via Email Followup When Section 8 Property Found De…" at bounding box center [93, 66] width 122 height 15
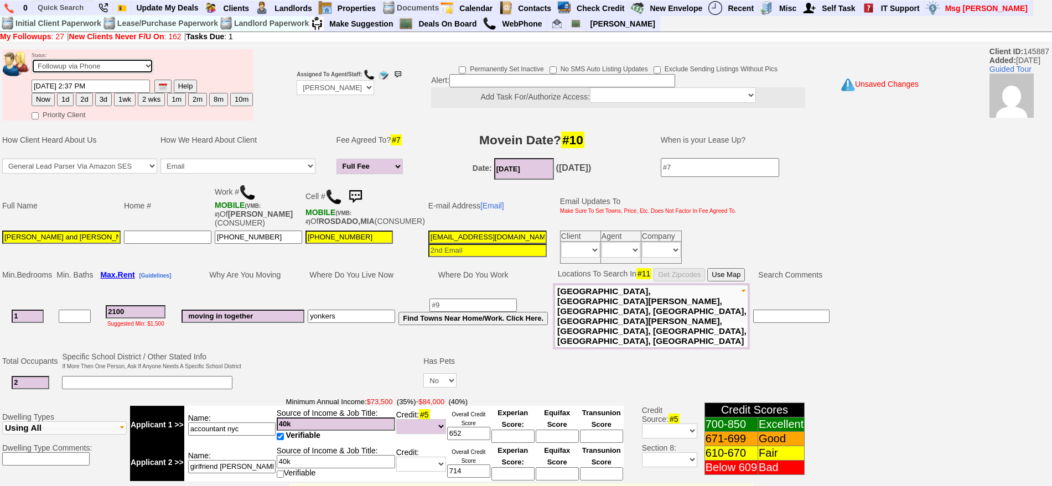
select select "Inactive"
click at [32, 63] on select "Followup via Phone Followup via Email Followup When Section 8 Property Found De…" at bounding box center [93, 66] width 122 height 15
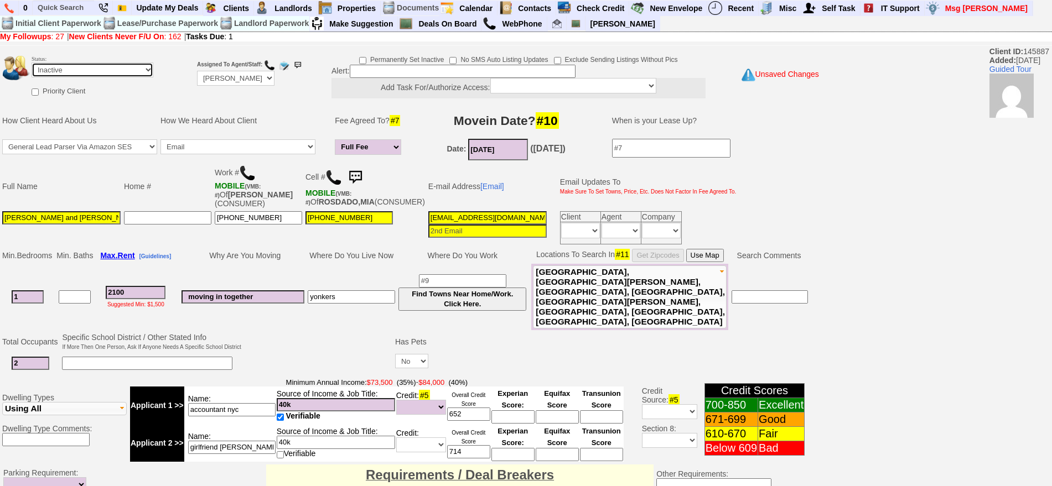
scroll to position [315, 0]
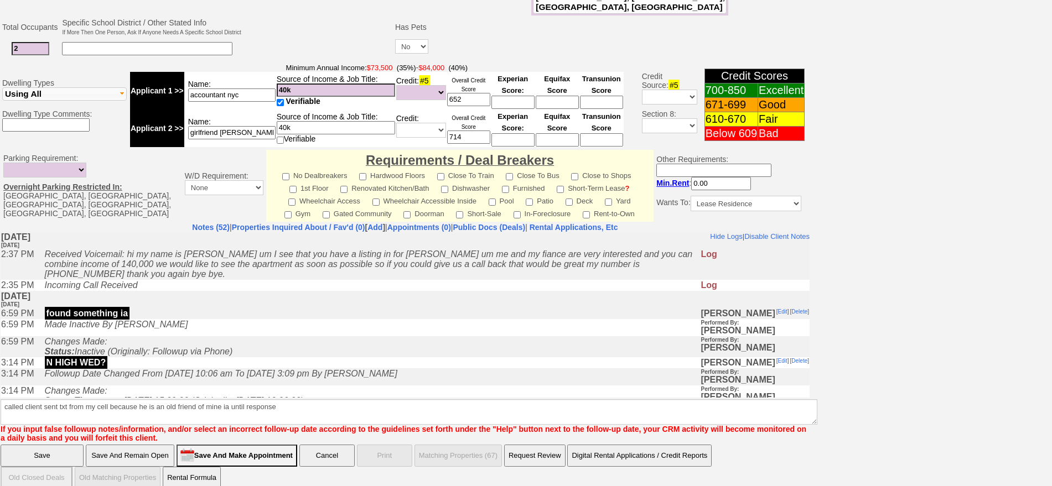
click at [59, 445] on input "Save" at bounding box center [42, 456] width 83 height 22
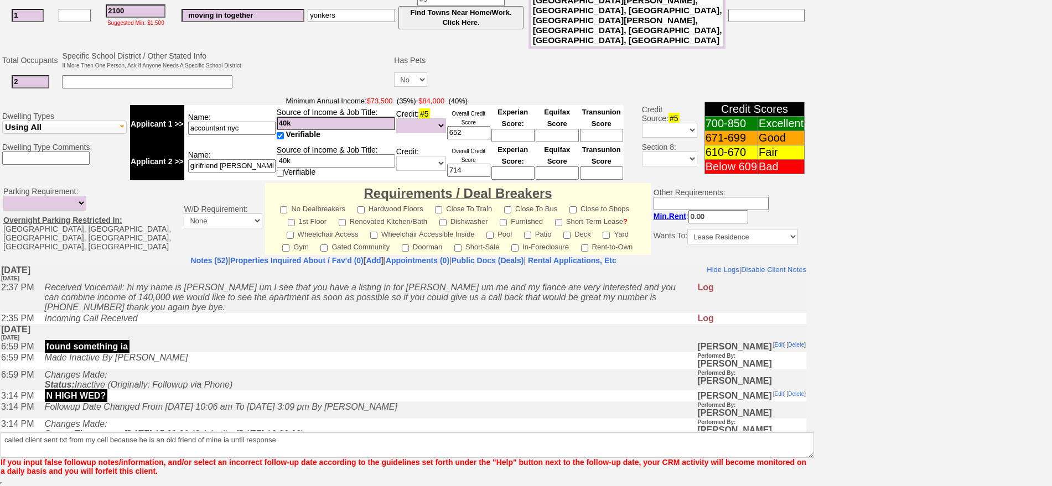
scroll to position [269, 0]
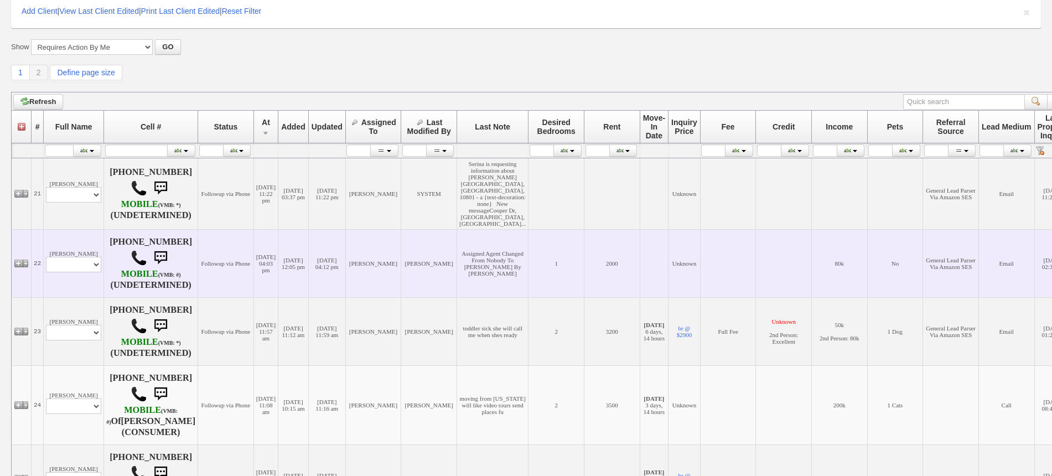
scroll to position [328, 0]
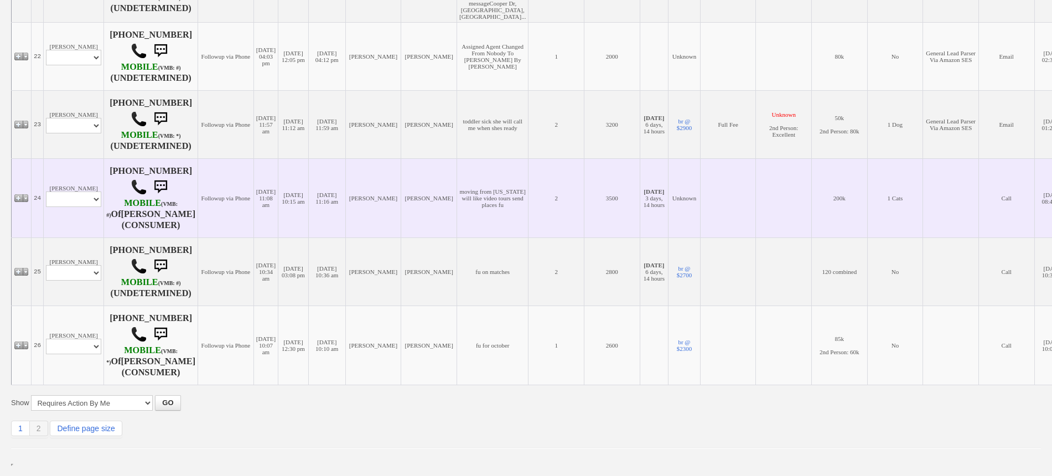
click at [75, 224] on td "[PERSON_NAME] Profile Edit Print Email Externally (Will Not Be Tracked In CRM) …" at bounding box center [74, 198] width 60 height 79
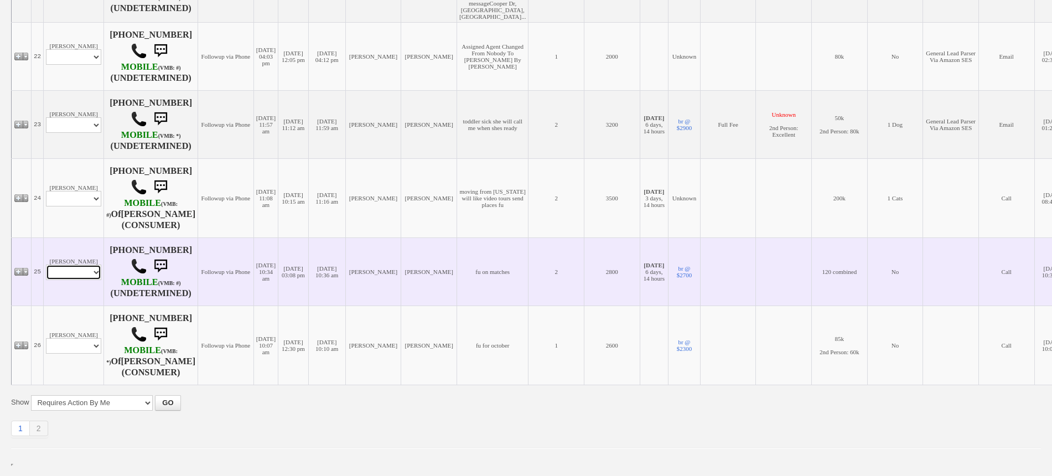
click at [82, 269] on select "Profile Edit Print Email Externally (Will Not Be Tracked In CRM) Closed Deals" at bounding box center [73, 271] width 55 height 15
select select "ChangeURL,/crm/custom/edit_client_form.php?redirect=%2Fcrm%2Fclients.php&id=167…"
click at [46, 264] on select "Profile Edit Print Email Externally (Will Not Be Tracked In CRM) Closed Deals" at bounding box center [73, 271] width 55 height 15
select select
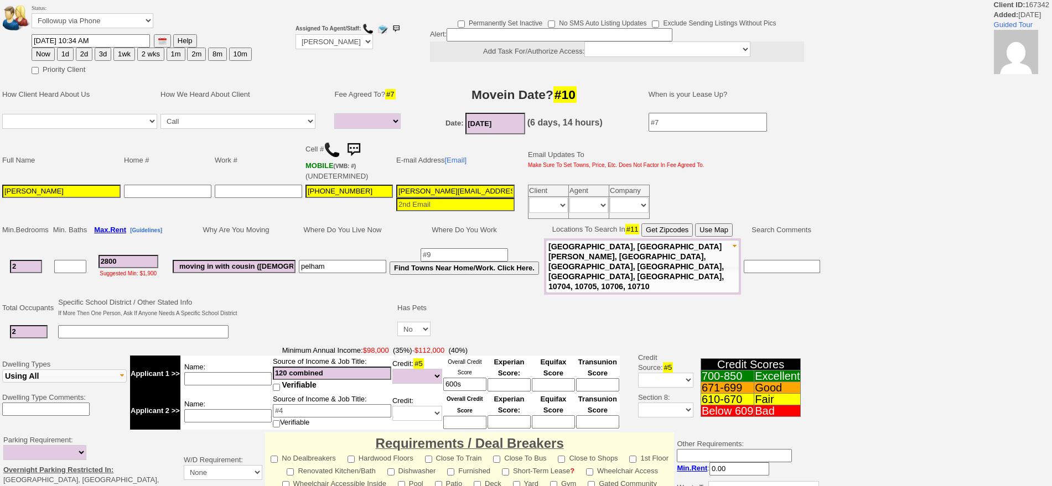
select select
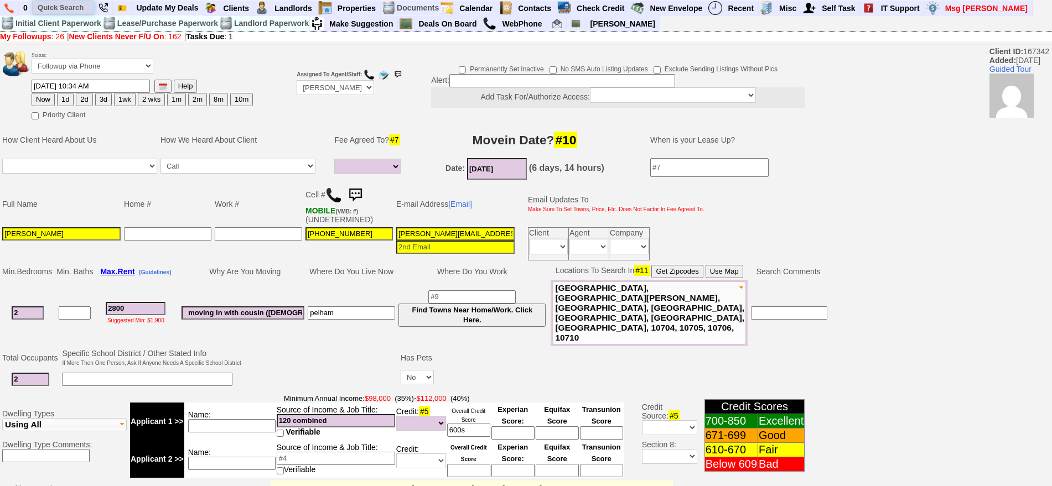
click at [61, 7] on input "text" at bounding box center [63, 8] width 61 height 14
paste input "[PHONE_NUMBER]"
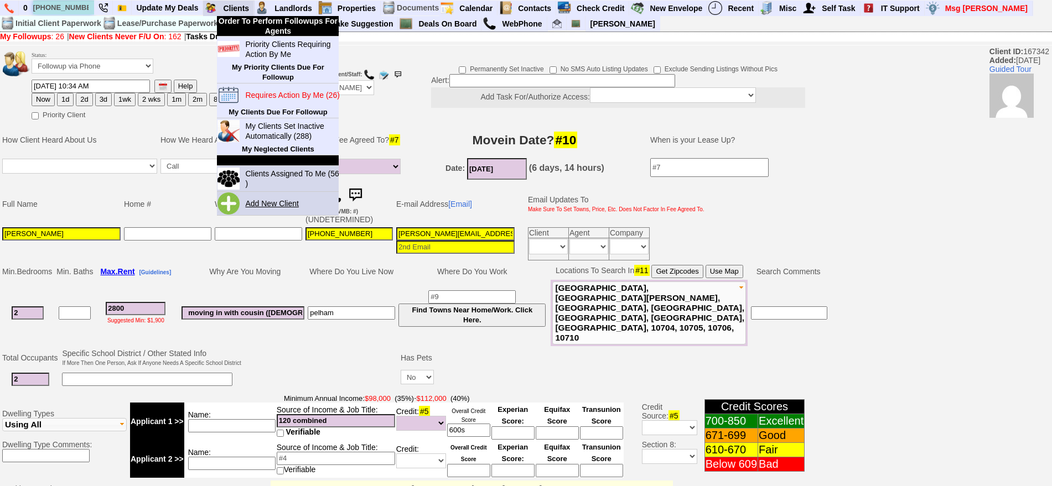
type input "[PHONE_NUMBER]"
click at [264, 200] on link "Add New Client" at bounding box center [276, 203] width 71 height 14
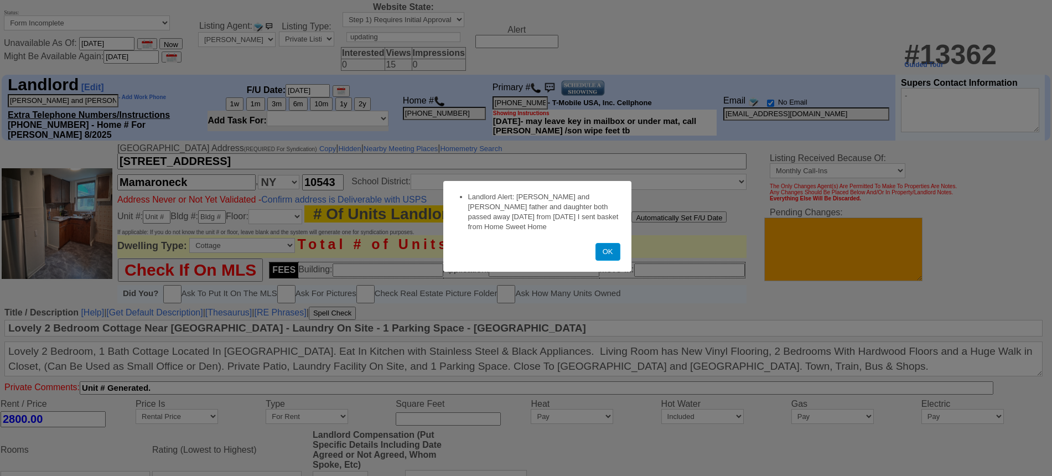
click at [603, 256] on button "OK" at bounding box center [607, 252] width 25 height 18
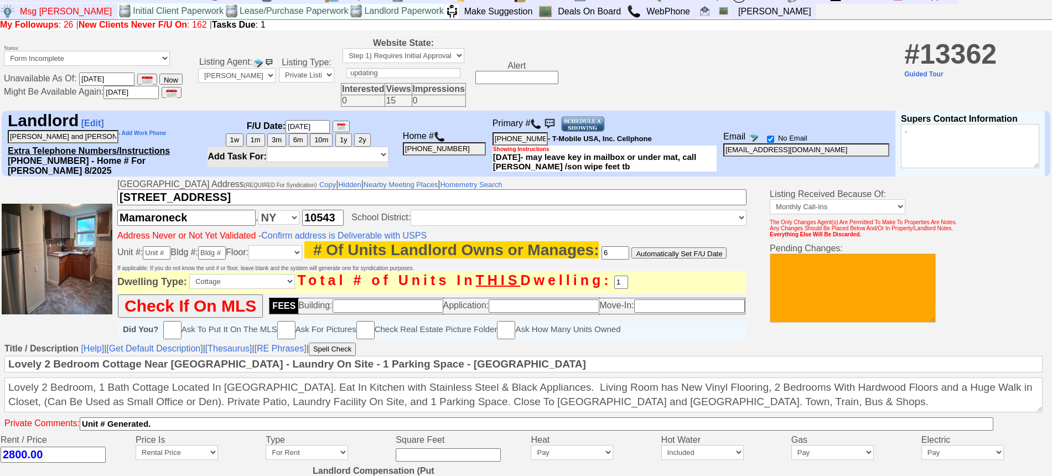
scroll to position [13, 0]
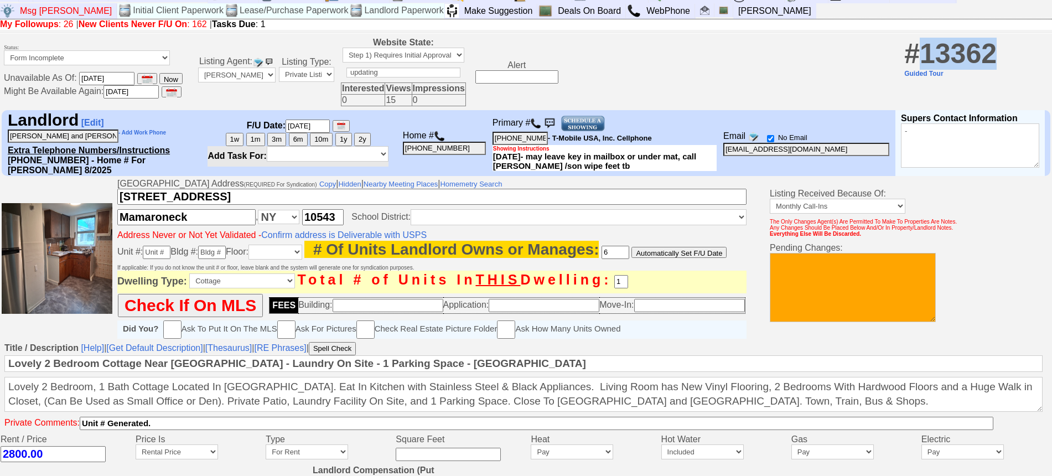
drag, startPoint x: 921, startPoint y: 55, endPoint x: 992, endPoint y: 61, distance: 70.6
click at [992, 61] on span "# 13362" at bounding box center [950, 53] width 92 height 31
copy span "13362"
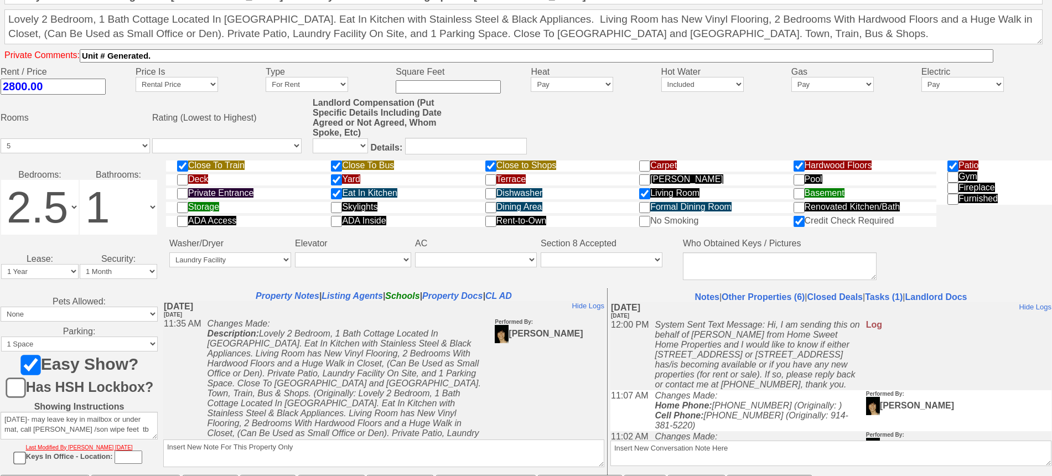
scroll to position [103, 0]
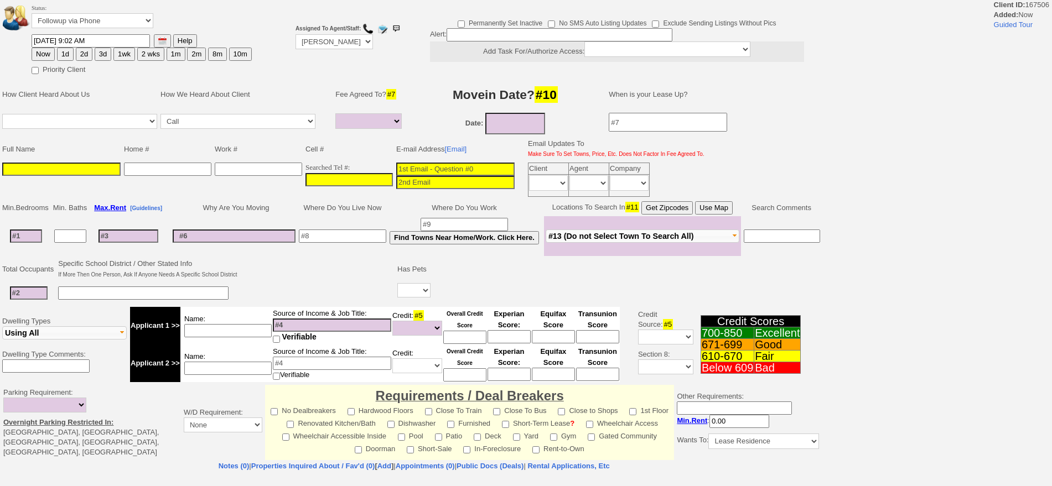
select select
click at [362, 178] on input "___-___-____" at bounding box center [348, 179] width 87 height 13
paste input "[PHONE_NUMBER]"
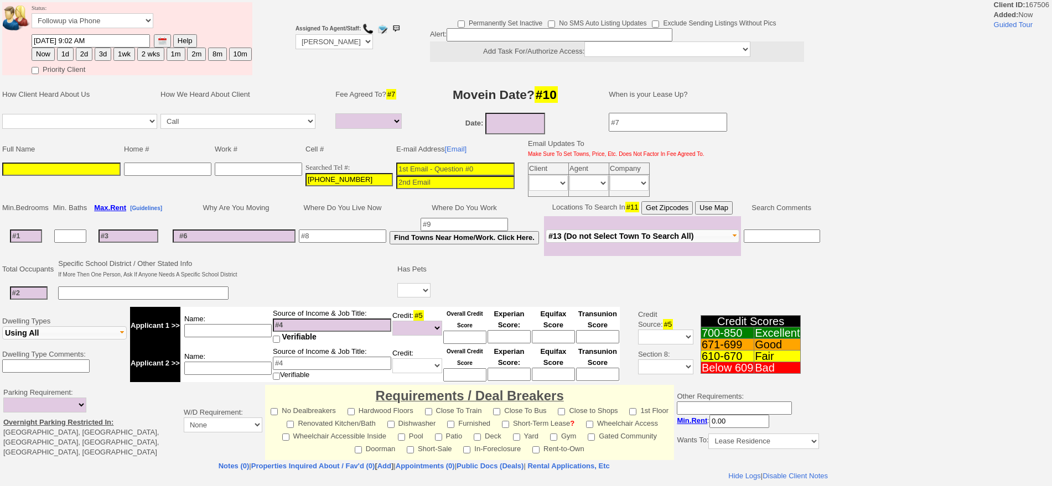
type input "[PHONE_NUMBER]"
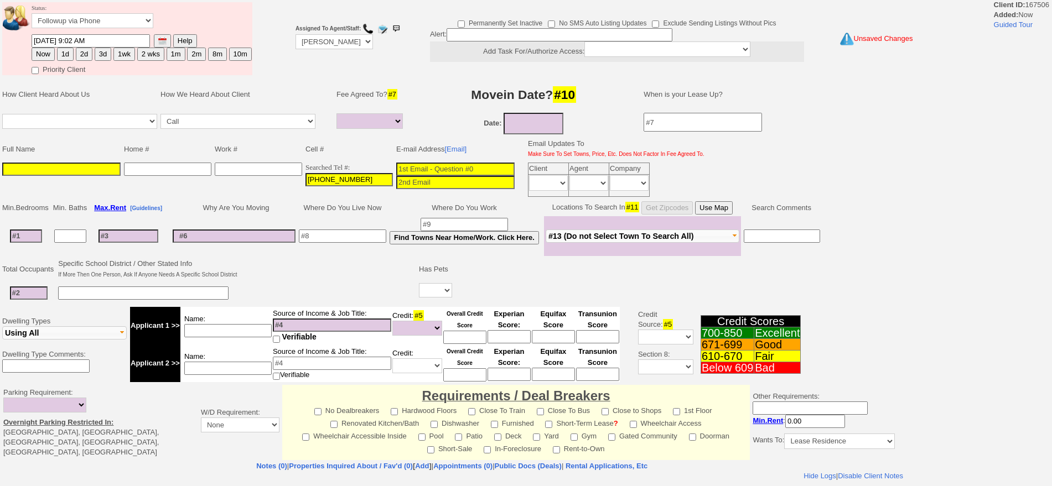
click at [14, 170] on input at bounding box center [61, 169] width 118 height 13
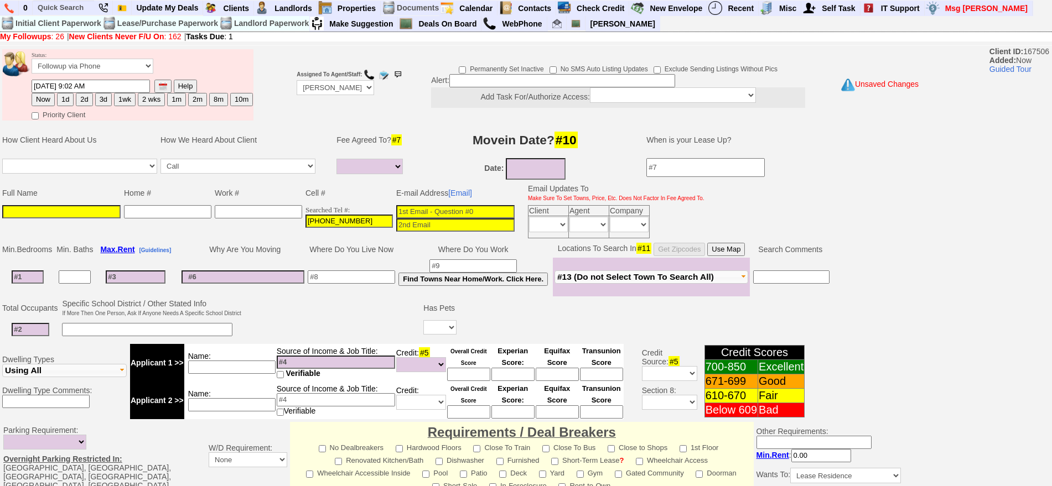
click at [94, 210] on input at bounding box center [61, 211] width 118 height 13
paste input "[PERSON_NAME]"
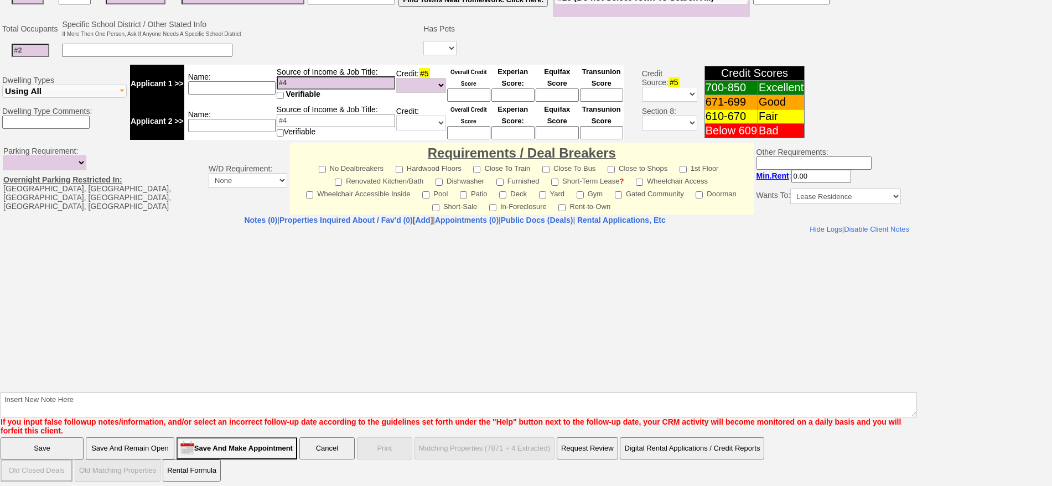
type input "Lijiana Silberman"
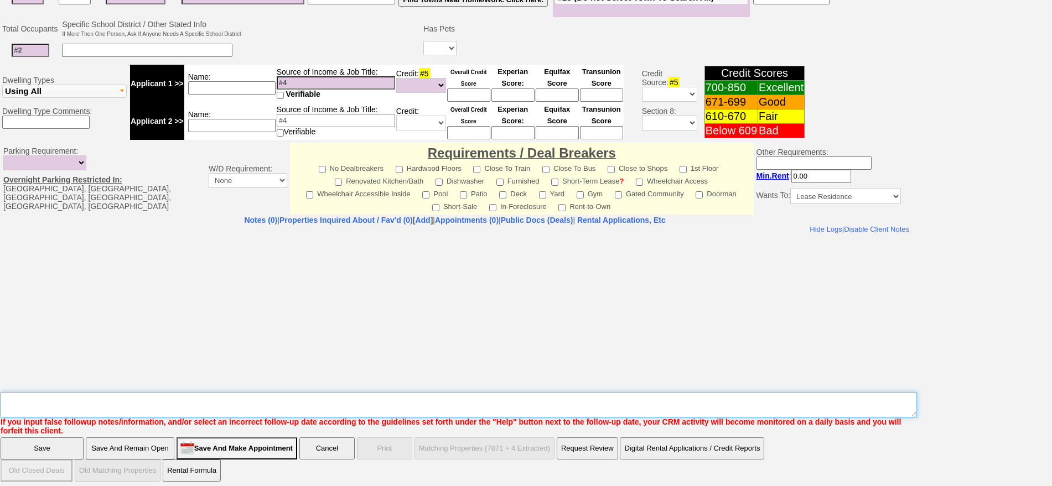
click at [573, 393] on textarea "Insert New Note Here" at bounding box center [459, 404] width 916 height 25
type textarea "331 w post rd ld"
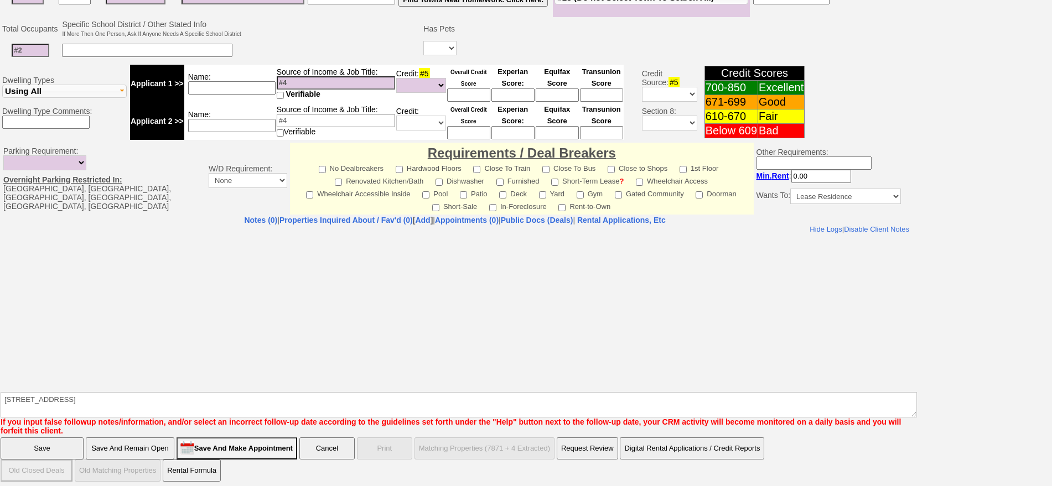
click input "Save" at bounding box center [42, 449] width 83 height 22
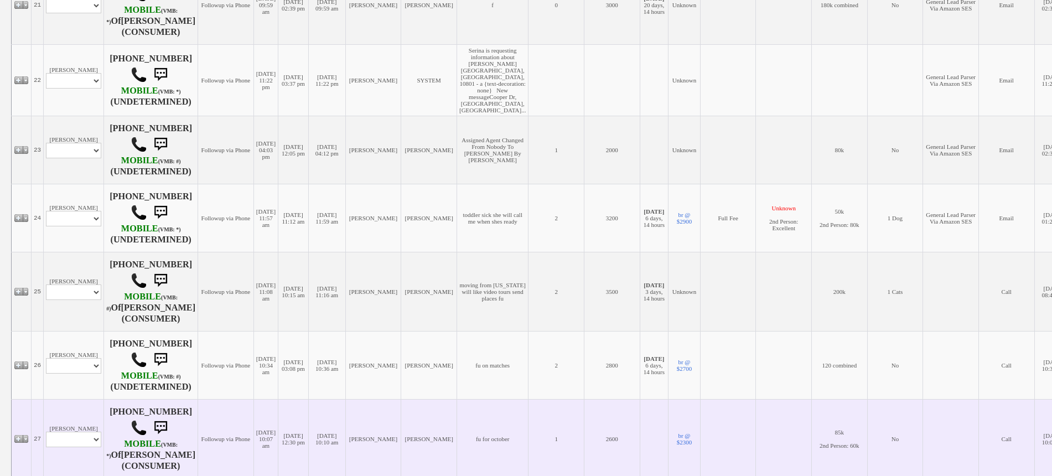
scroll to position [425, 0]
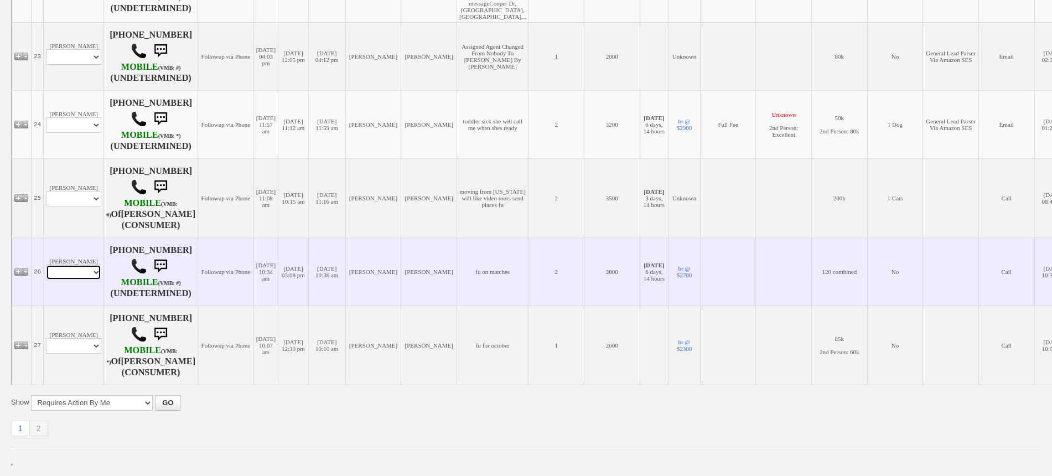
click at [74, 264] on select "Profile Edit Print Email Externally (Will Not Be Tracked In CRM) Closed Deals" at bounding box center [73, 271] width 55 height 15
select select "ChangeURL,/crm/custom/edit_client_form.php?redirect=%2Fcrm%2Fclients.php&id=167…"
click at [46, 264] on select "Profile Edit Print Email Externally (Will Not Be Tracked In CRM) Closed Deals" at bounding box center [73, 271] width 55 height 15
select select
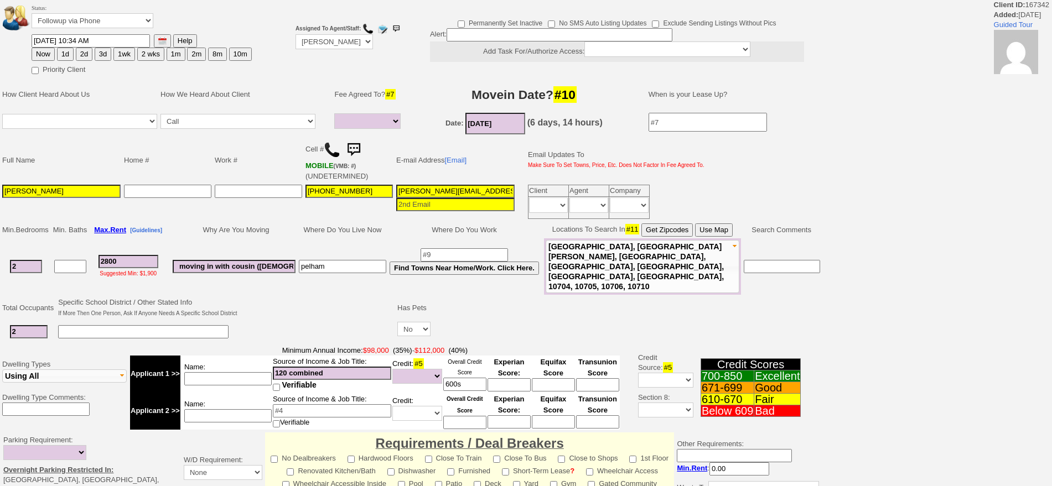
select select
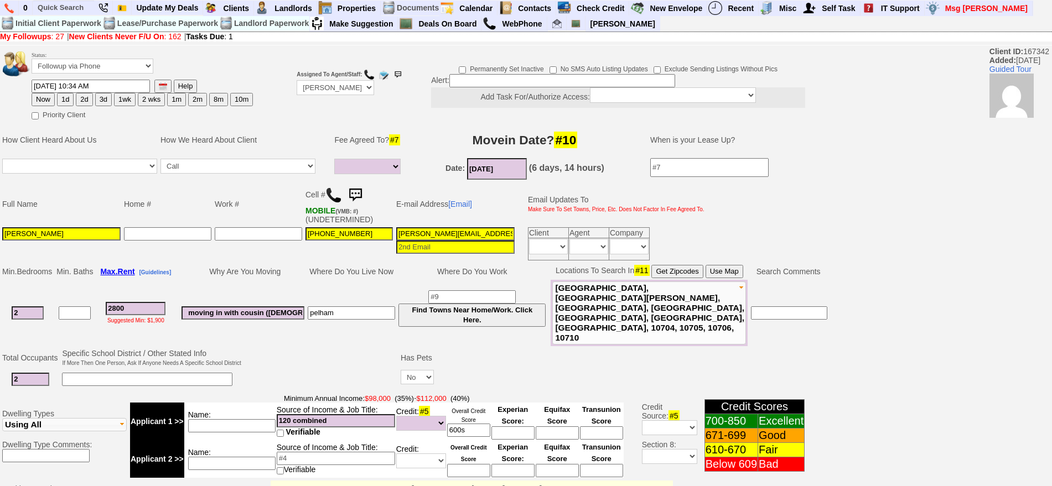
click at [359, 197] on img at bounding box center [355, 195] width 22 height 22
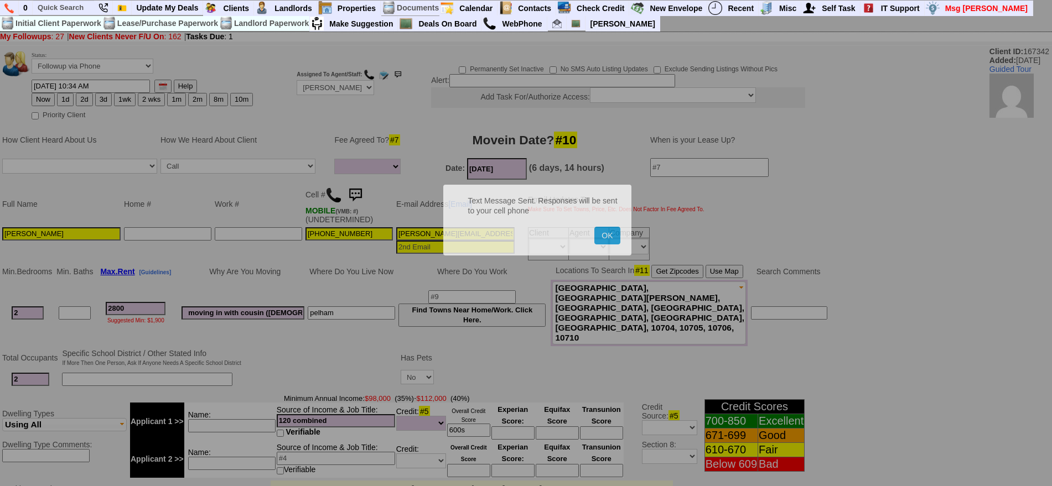
click at [594, 227] on button "OK" at bounding box center [606, 236] width 25 height 18
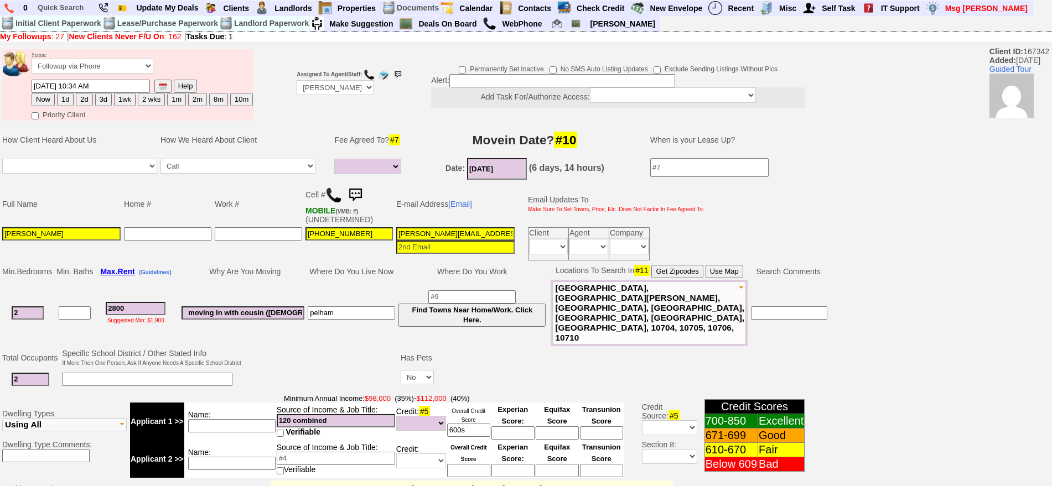
click at [71, 94] on button "1d" at bounding box center [65, 99] width 17 height 13
type input "08/26/2025 09:02 AM"
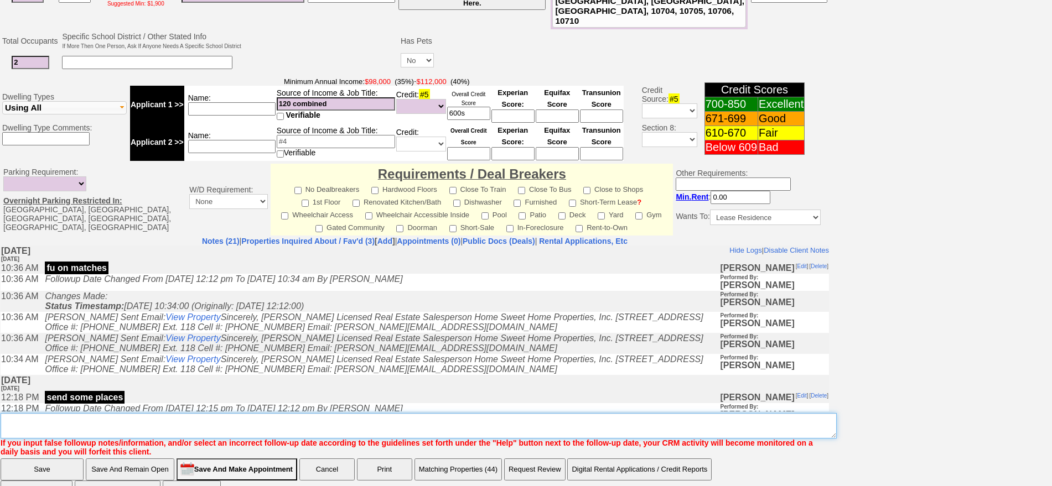
click at [742, 413] on textarea "Insert New Note Here" at bounding box center [419, 425] width 836 height 25
type textarea "f"
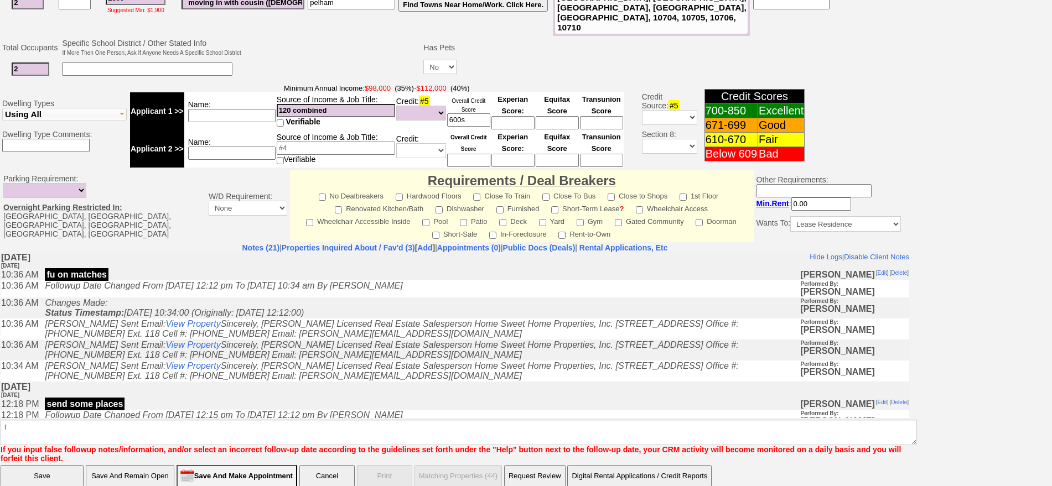
click input "Save" at bounding box center [42, 476] width 83 height 22
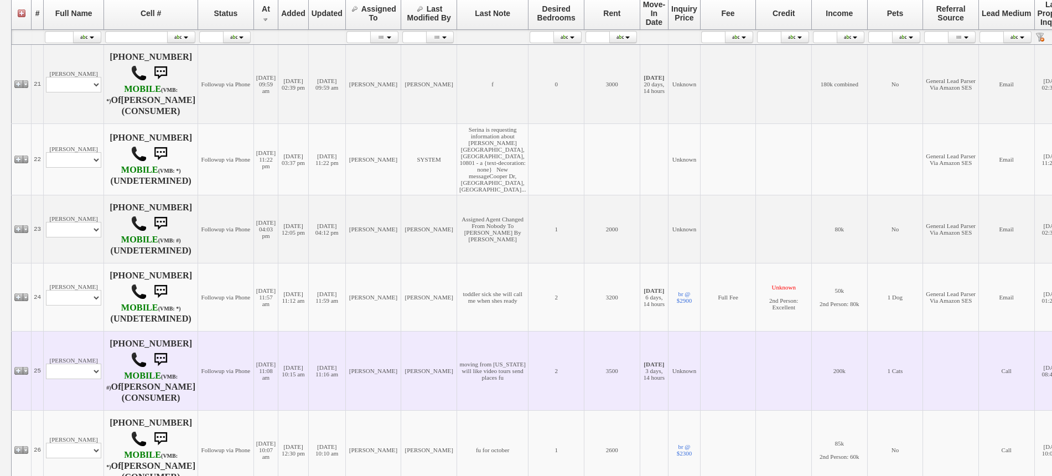
scroll to position [357, 0]
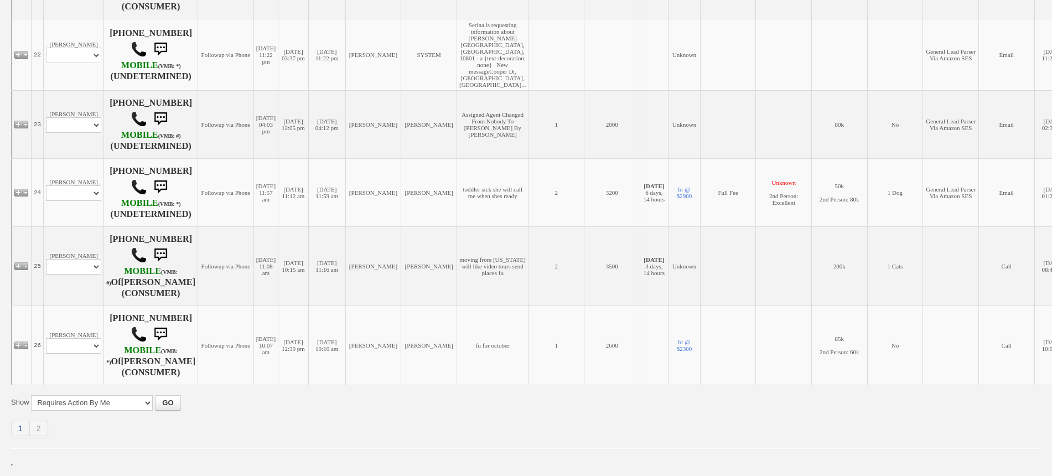
click at [24, 429] on link "1" at bounding box center [20, 428] width 19 height 15
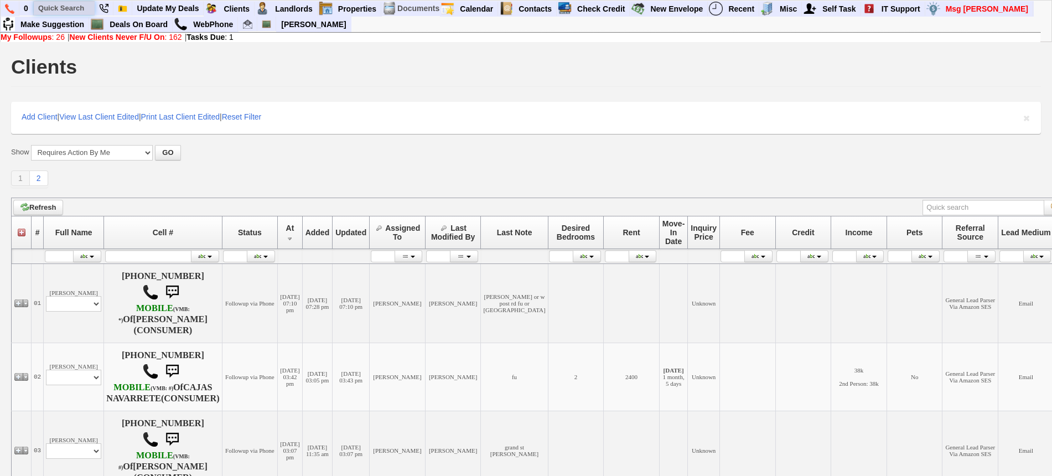
click at [69, 8] on input "text" at bounding box center [64, 8] width 61 height 14
type input "tanya mclean"
click at [86, 7] on input "tanya mclean" at bounding box center [64, 8] width 61 height 14
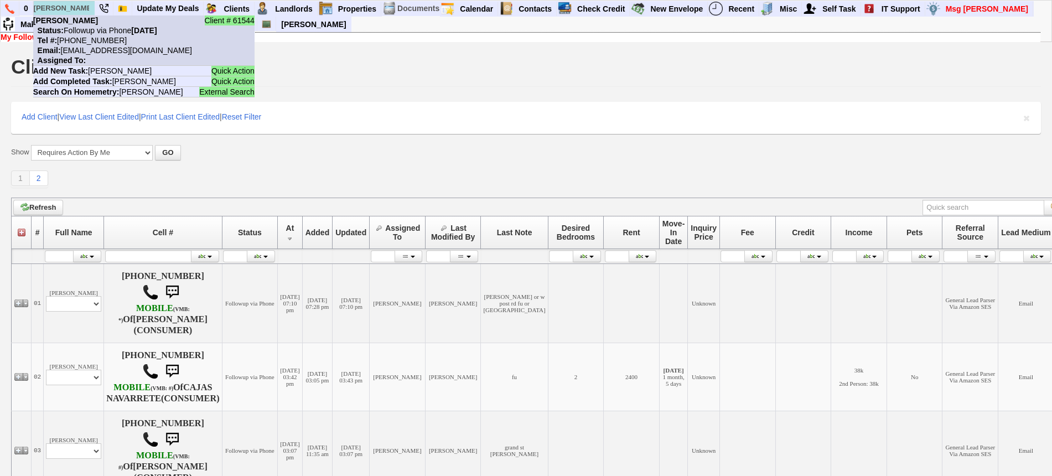
click at [90, 23] on li "Client # 61544 Tanya Mclean Status: Followup via Phone Sunday, August 24th, 202…" at bounding box center [143, 40] width 221 height 50
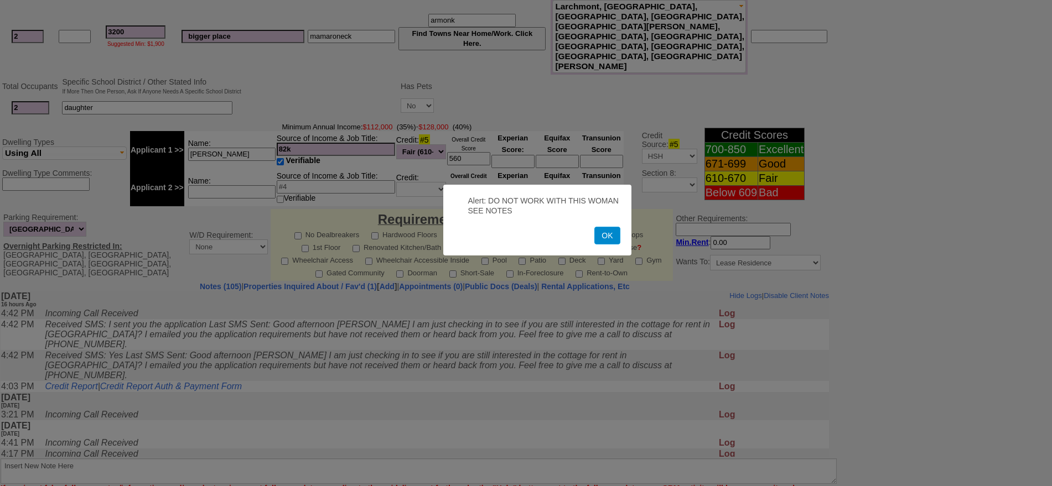
scroll to position [334, 0]
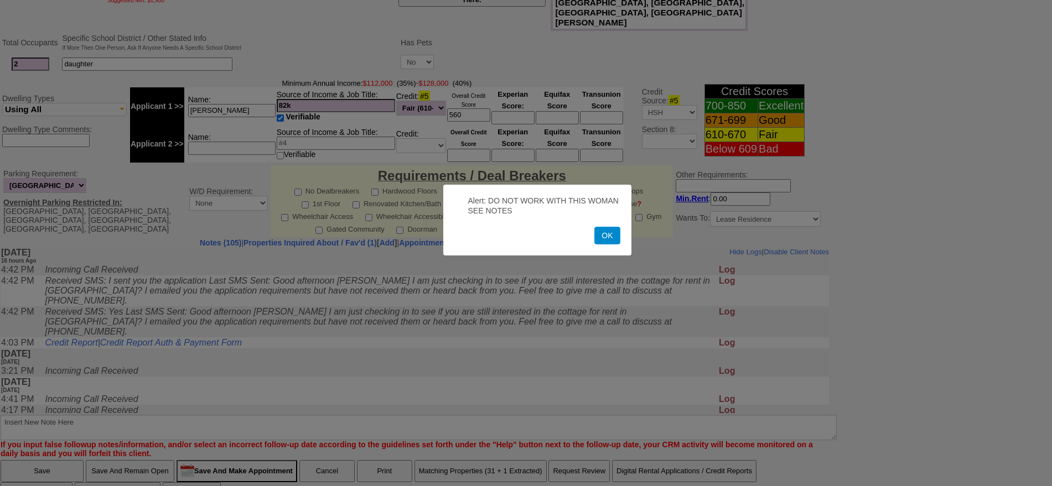
click at [608, 238] on button "OK" at bounding box center [606, 236] width 25 height 18
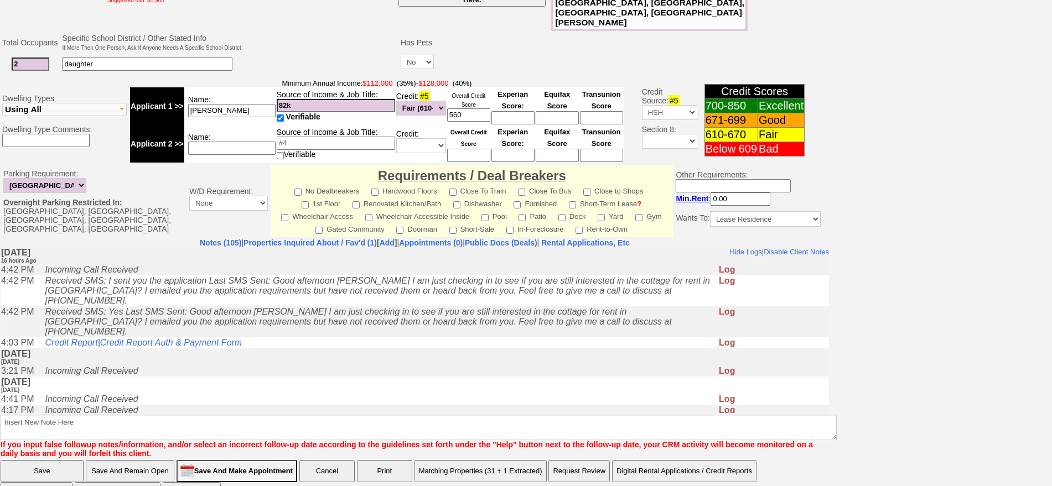
scroll to position [0, 0]
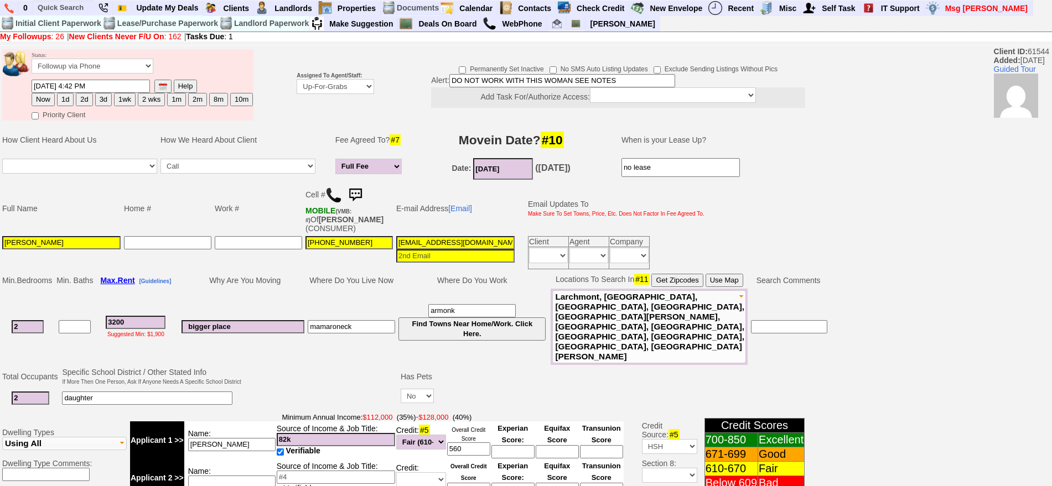
click at [481, 78] on input "DO NOT WORK WITH THIS WOMAN SEE NOTES" at bounding box center [562, 80] width 226 height 13
click at [327, 84] on select "Up-For-Grabs ***** STAFF ***** Bob Bruno 914-419-3579 Cristy Liberto 914-486-10…" at bounding box center [335, 86] width 77 height 15
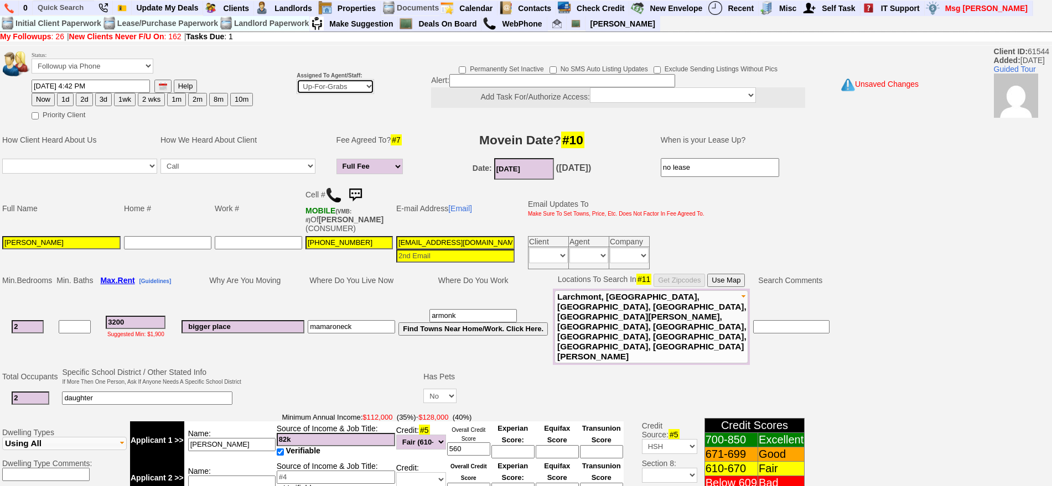
click at [328, 87] on select "Up-For-Grabs ***** STAFF ***** Bob Bruno 914-419-3579 Cristy Liberto 914-486-10…" at bounding box center [335, 86] width 77 height 15
select select "148"
click at [297, 79] on select "Up-For-Grabs ***** STAFF ***** Bob Bruno 914-419-3579 Cristy Liberto 914-486-10…" at bounding box center [335, 86] width 77 height 15
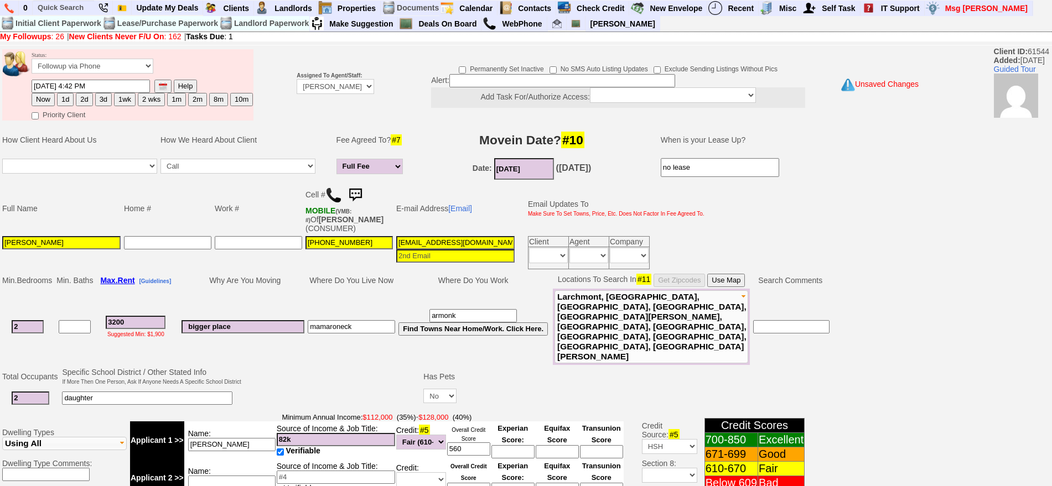
click at [69, 95] on button "1d" at bounding box center [65, 99] width 17 height 13
type input "08/26/2025 09:03 AM"
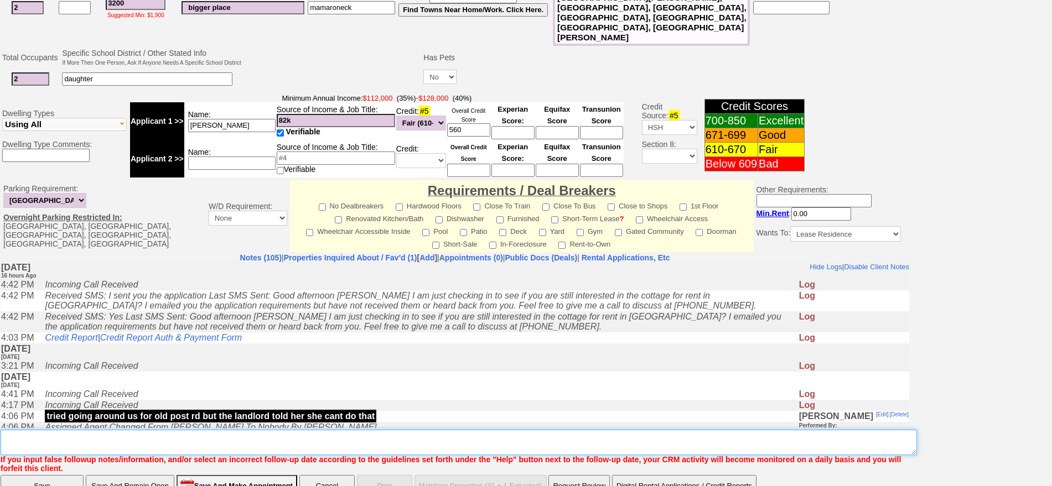
type textarea "f"
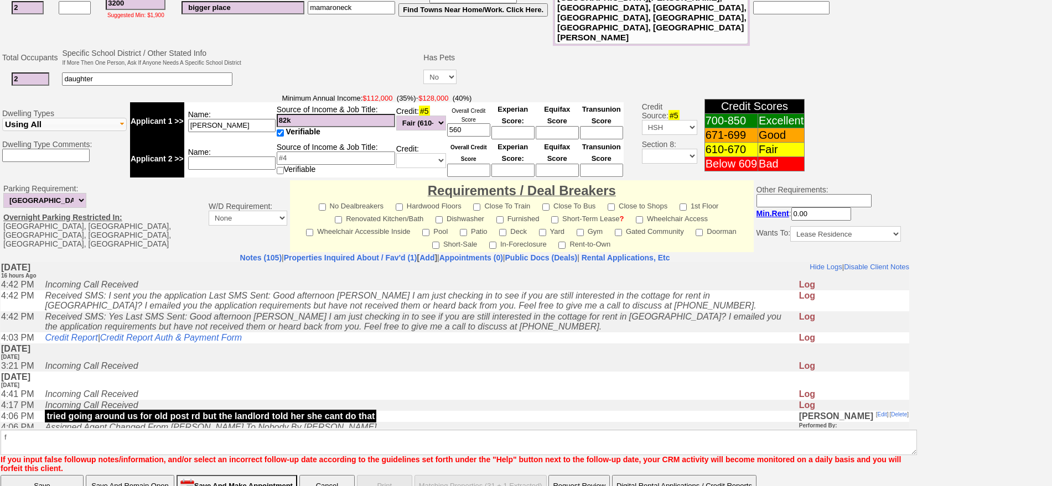
click input "Save And Remain Open" at bounding box center [130, 486] width 89 height 22
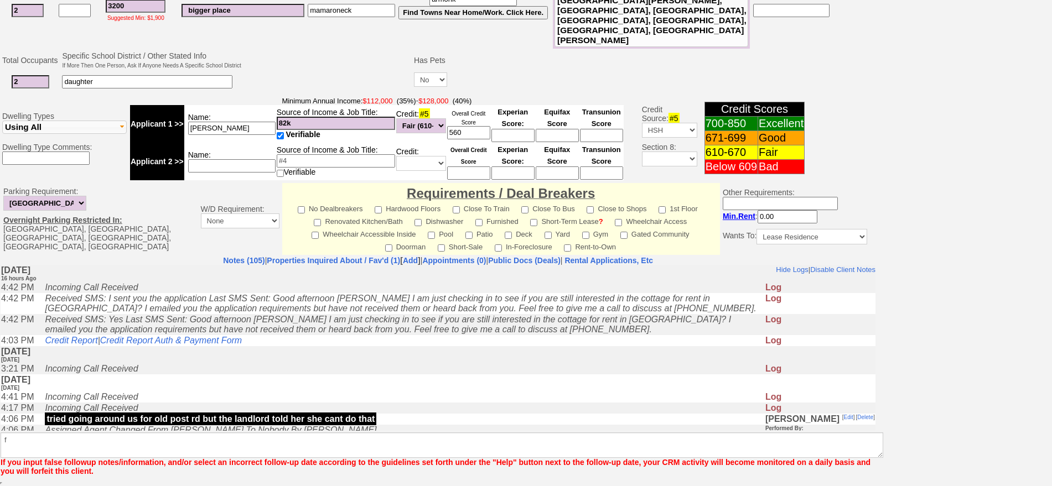
scroll to position [279, 0]
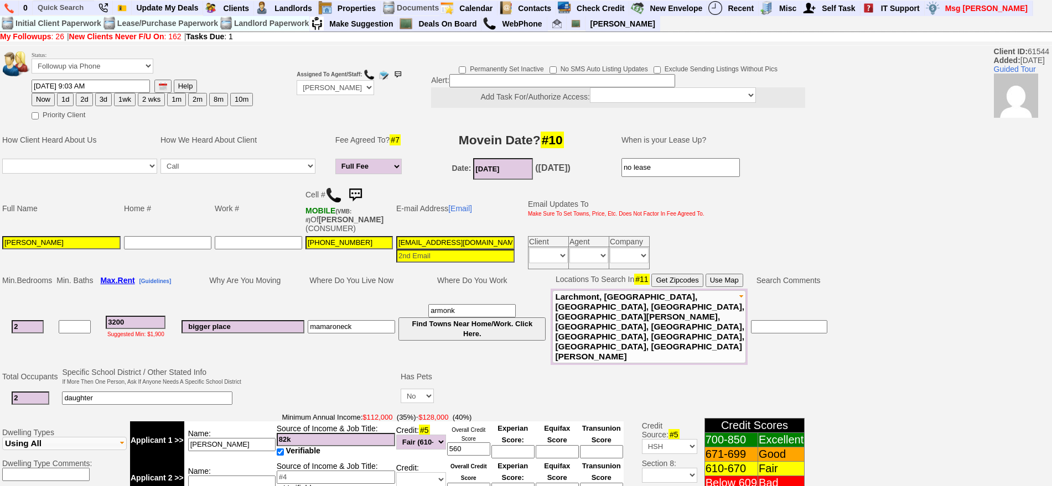
click at [330, 191] on img at bounding box center [333, 195] width 17 height 17
